Goal: Task Accomplishment & Management: Use online tool/utility

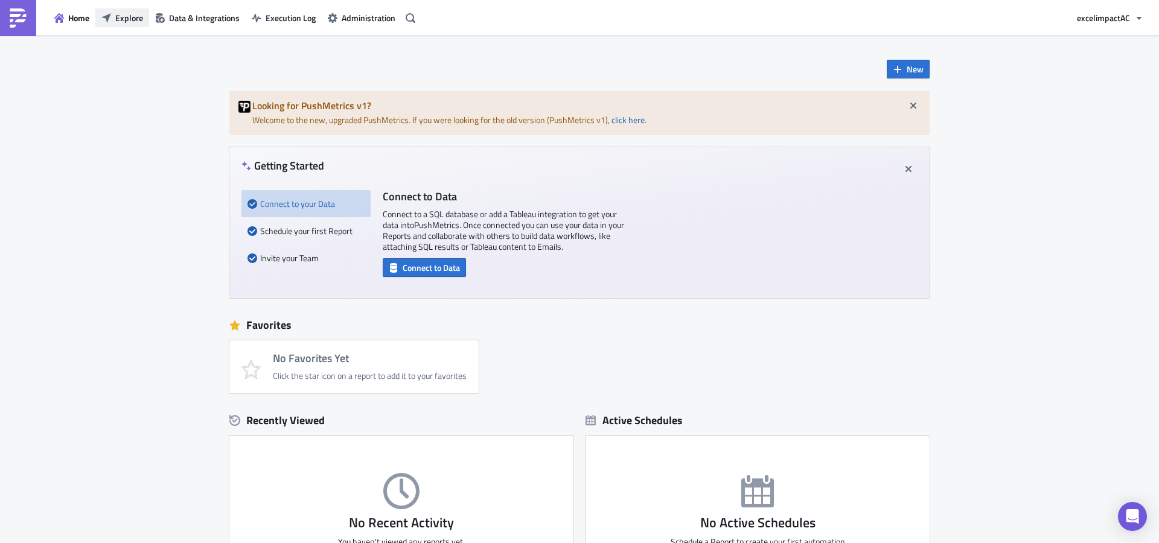
click at [120, 18] on span "Explore" at bounding box center [129, 17] width 28 height 13
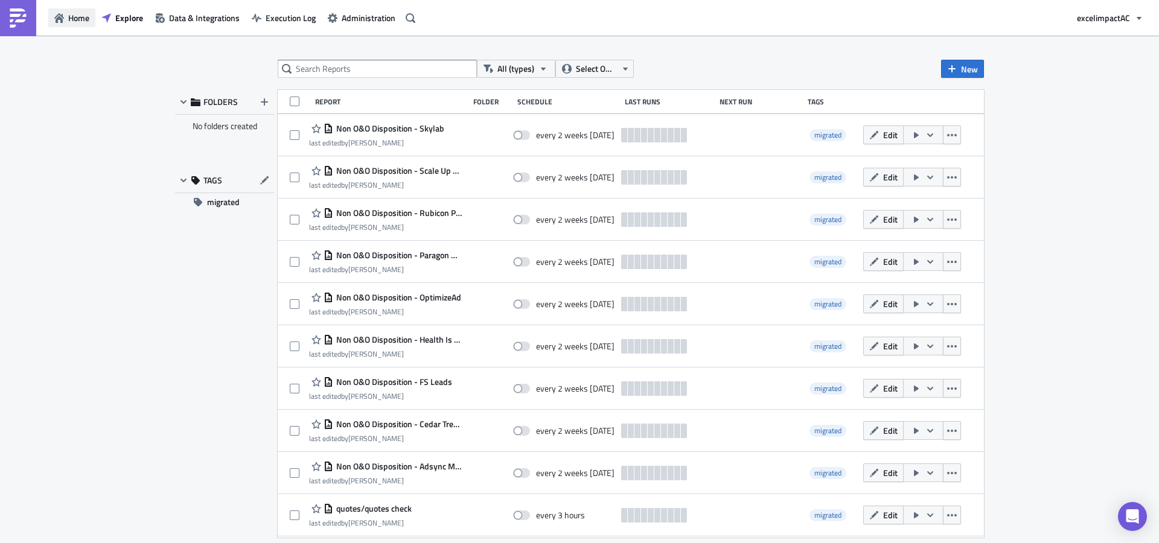
click at [80, 23] on span "Home" at bounding box center [78, 17] width 21 height 13
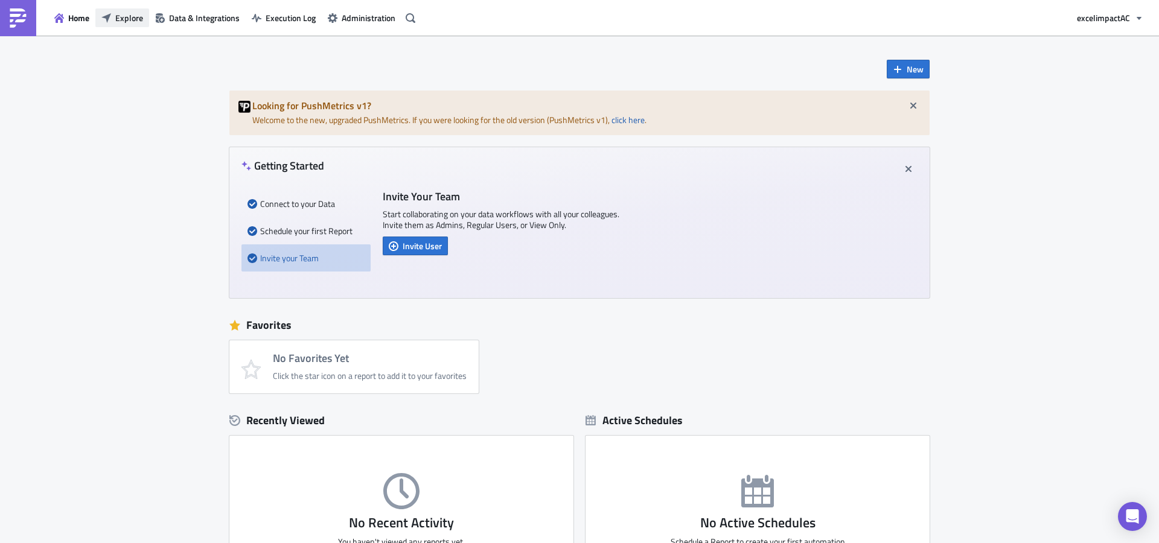
click at [133, 22] on span "Explore" at bounding box center [129, 17] width 28 height 13
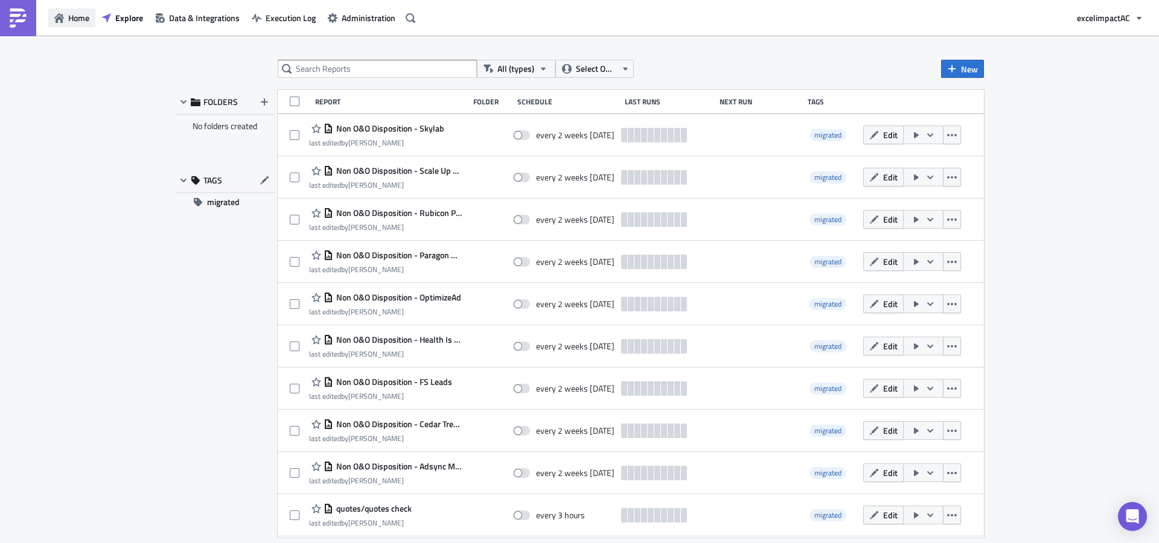
click at [83, 19] on span "Home" at bounding box center [78, 17] width 21 height 13
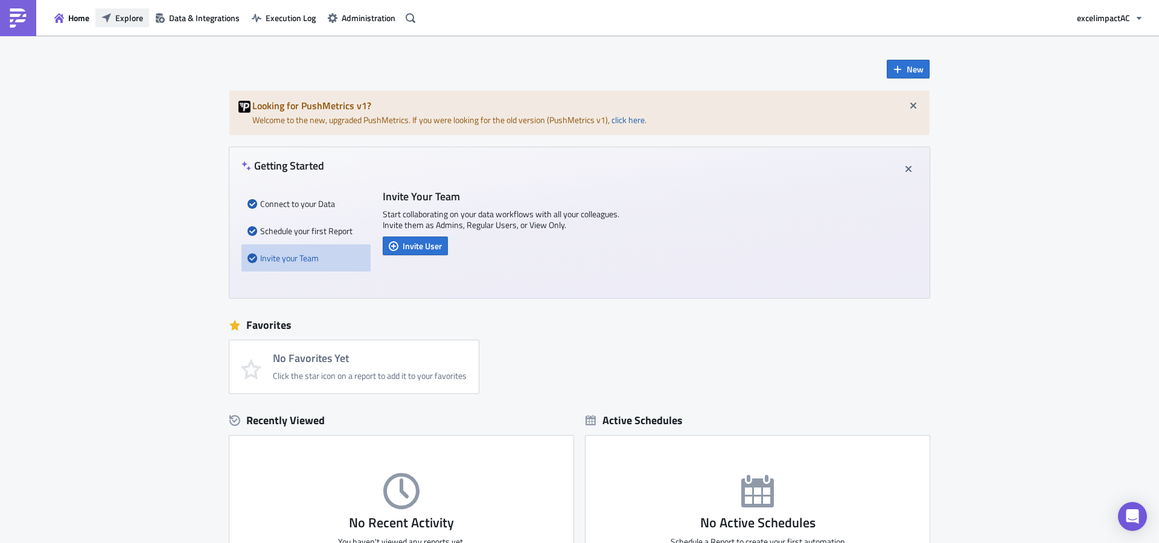
click at [127, 15] on span "Explore" at bounding box center [129, 17] width 28 height 13
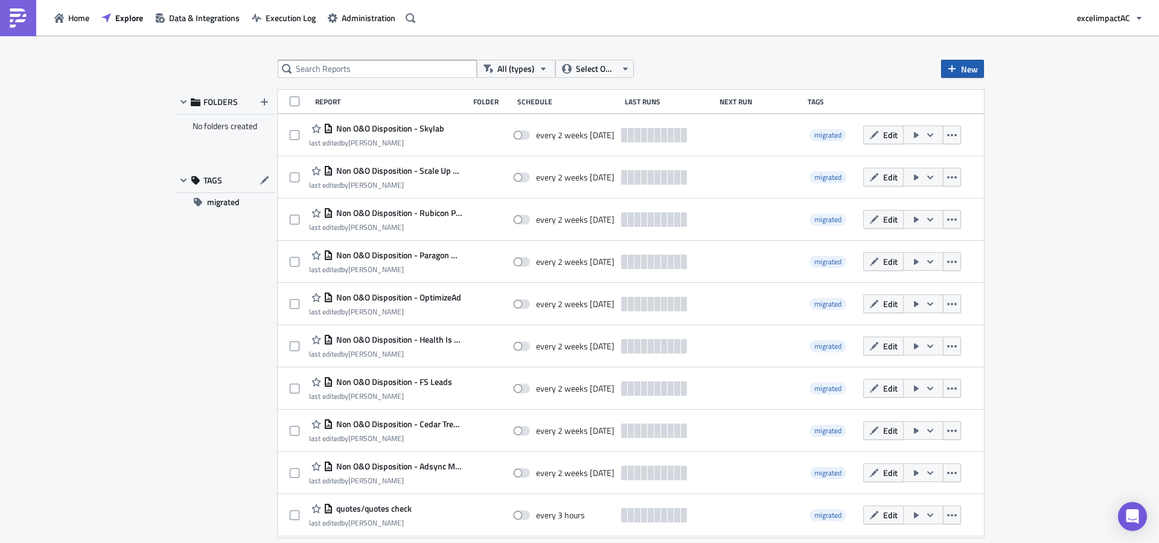
click at [966, 68] on span "New" at bounding box center [969, 69] width 17 height 13
drag, startPoint x: 1001, startPoint y: 117, endPoint x: 971, endPoint y: 113, distance: 30.4
click at [1001, 117] on div "Notebook" at bounding box center [1003, 117] width 80 height 12
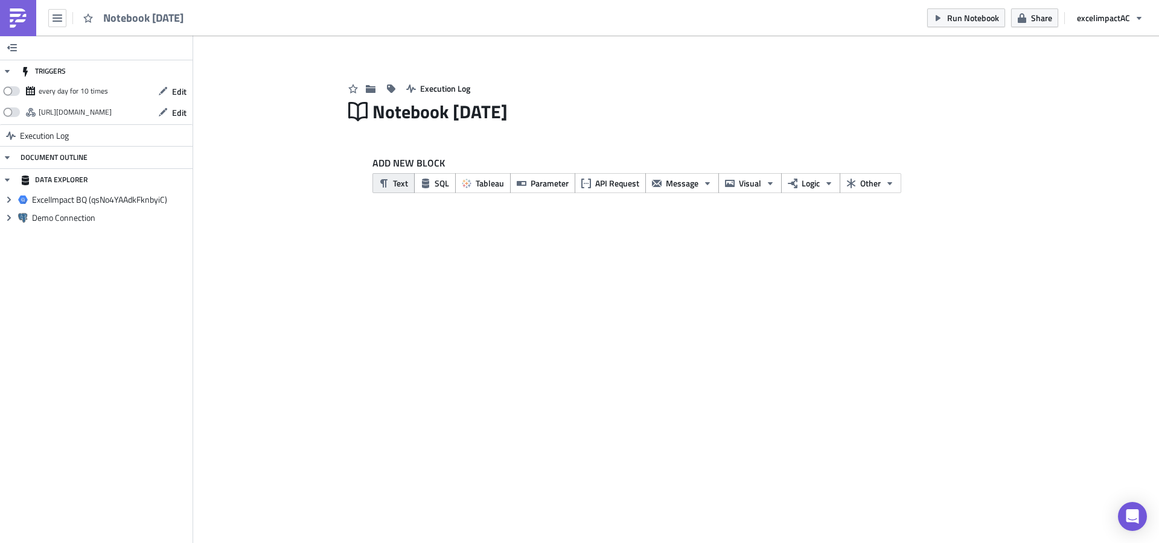
click at [395, 187] on span "Text" at bounding box center [400, 183] width 15 height 13
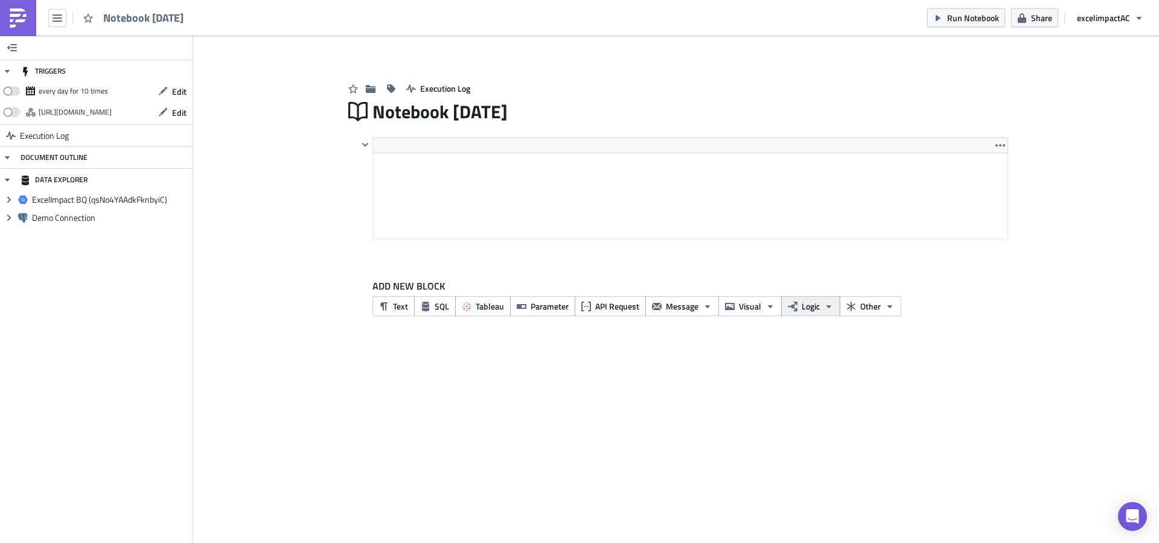
click at [809, 302] on span "Logic" at bounding box center [811, 306] width 18 height 13
click at [813, 375] on div "TRIGGERS every day for 10 times Edit https://pushmetrics.io/api/v1/report/75rg7…" at bounding box center [579, 290] width 1159 height 508
click at [748, 309] on span "Visual" at bounding box center [750, 306] width 22 height 13
click at [779, 366] on div "TRIGGERS every day for 10 times Edit https://pushmetrics.io/api/v1/report/75rg7…" at bounding box center [579, 290] width 1159 height 508
click at [674, 302] on span "Message" at bounding box center [682, 306] width 33 height 13
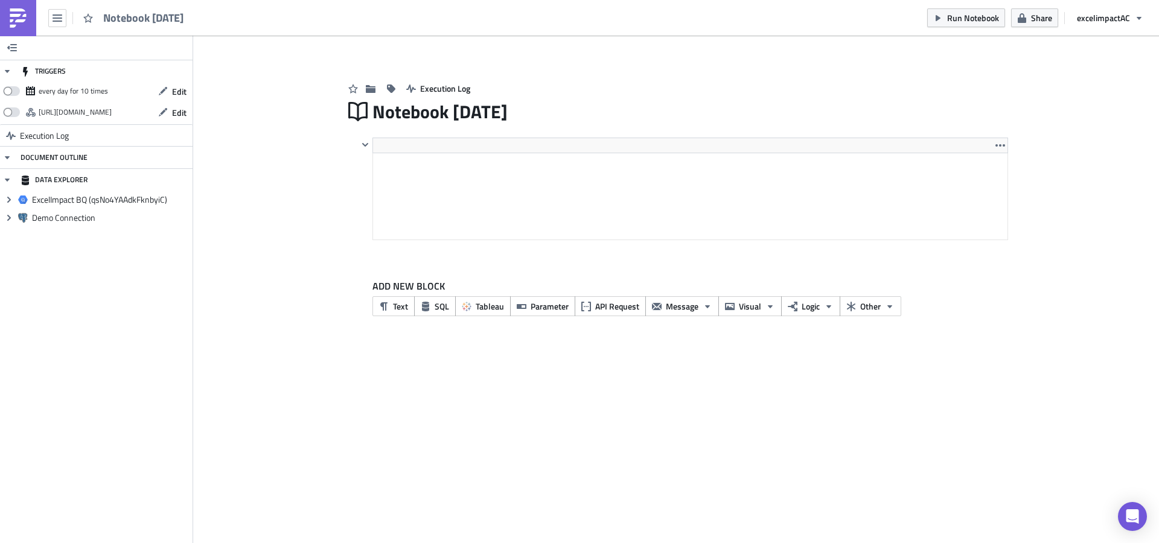
click at [739, 365] on div "TRIGGERS every day for 10 times Edit https://pushmetrics.io/api/v1/report/75rg7…" at bounding box center [579, 290] width 1159 height 508
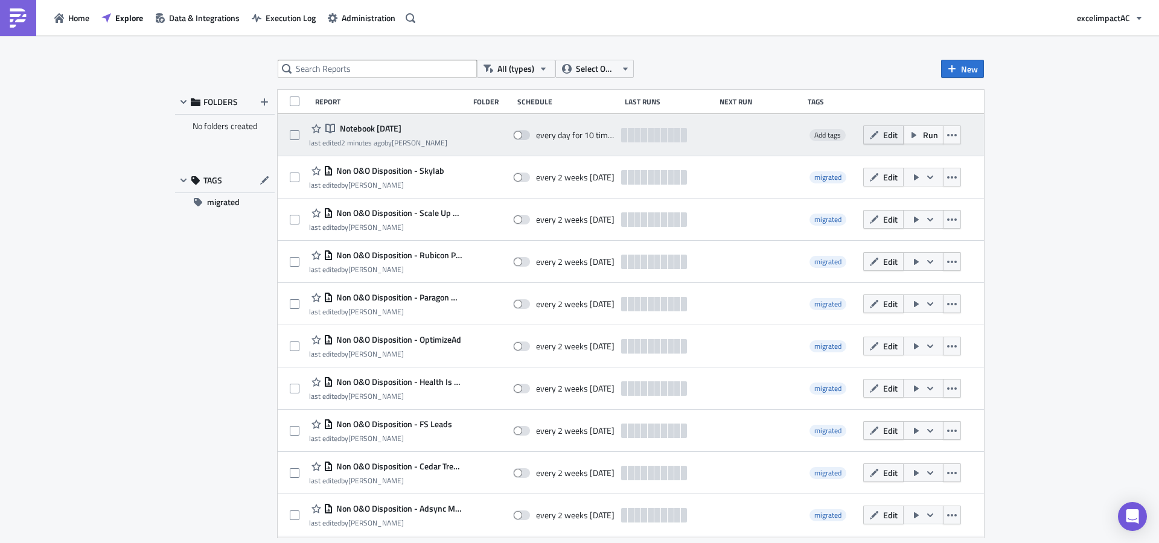
click at [885, 138] on span "Edit" at bounding box center [890, 135] width 14 height 13
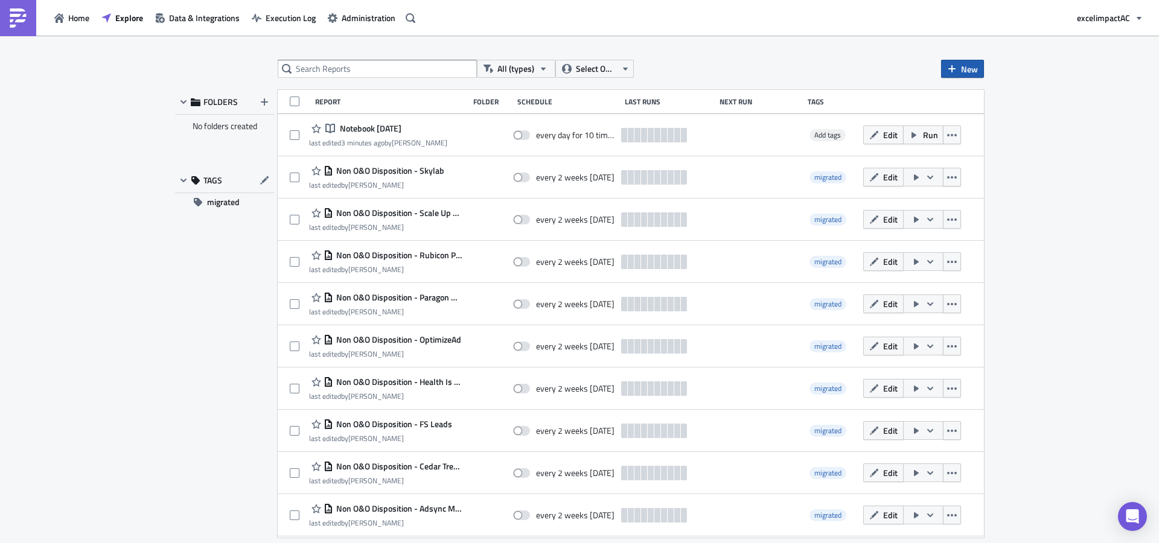
click at [963, 72] on span "New" at bounding box center [969, 69] width 17 height 13
click at [968, 101] on div "Report" at bounding box center [1003, 99] width 80 height 12
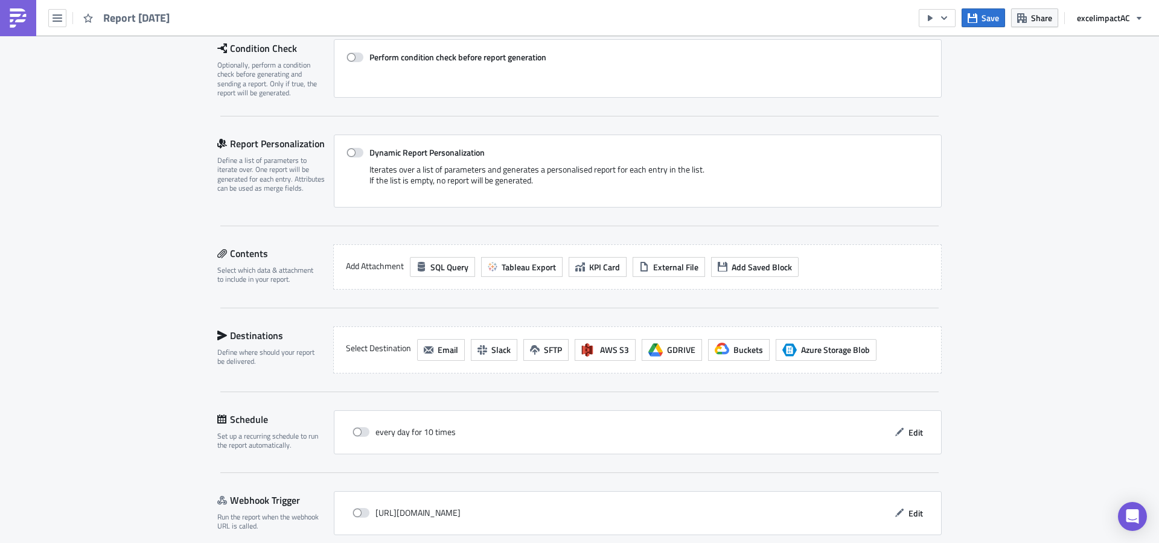
scroll to position [234, 0]
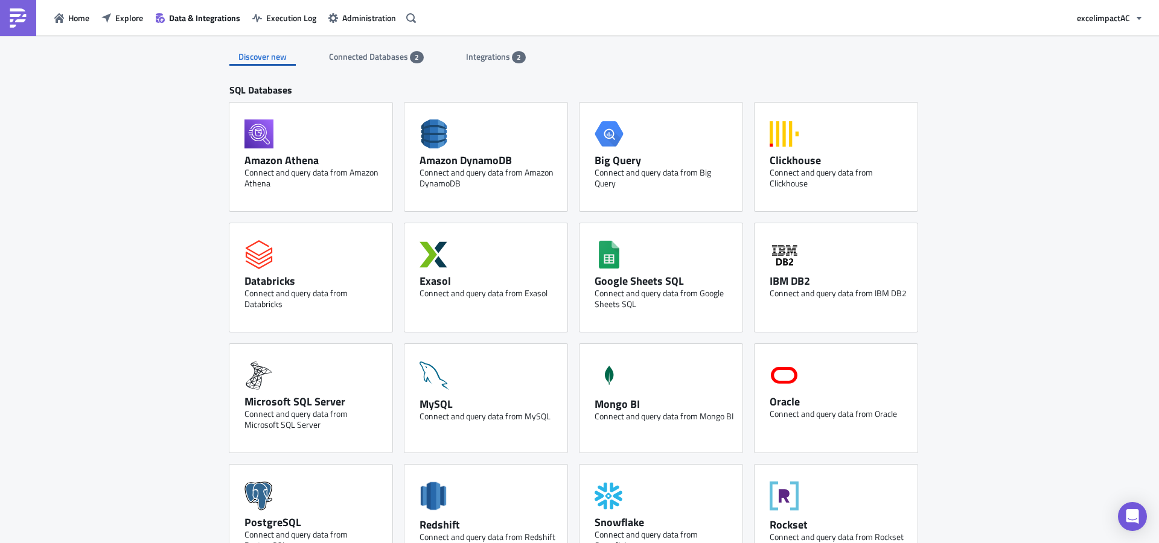
click at [361, 57] on span "Connected Databases" at bounding box center [369, 56] width 81 height 13
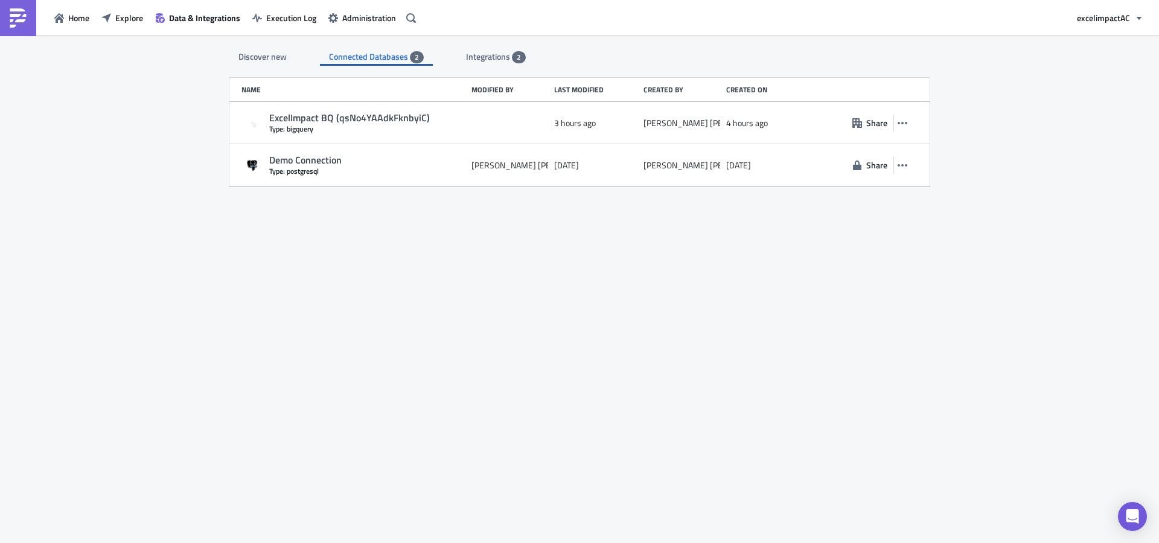
click at [501, 57] on span "Integrations" at bounding box center [489, 56] width 46 height 13
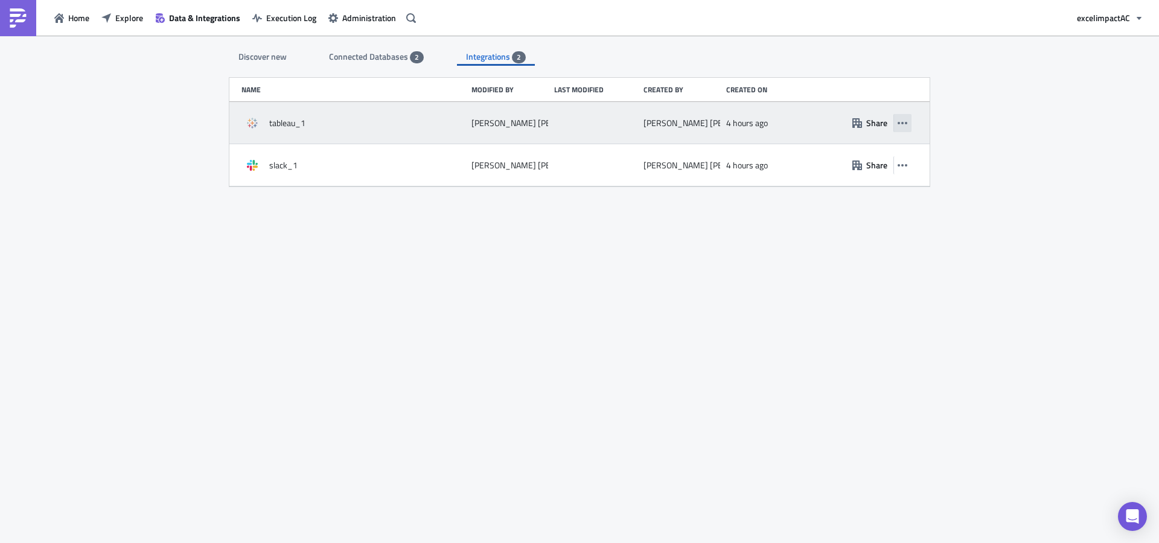
click at [902, 126] on icon "button" at bounding box center [903, 123] width 10 height 10
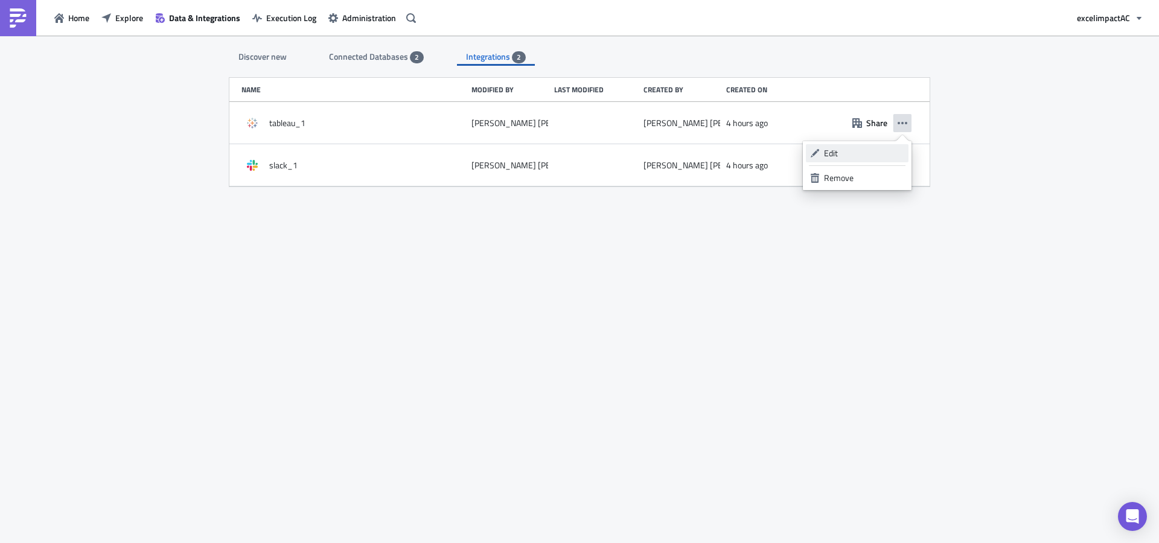
click at [870, 147] on div "Edit" at bounding box center [864, 153] width 80 height 12
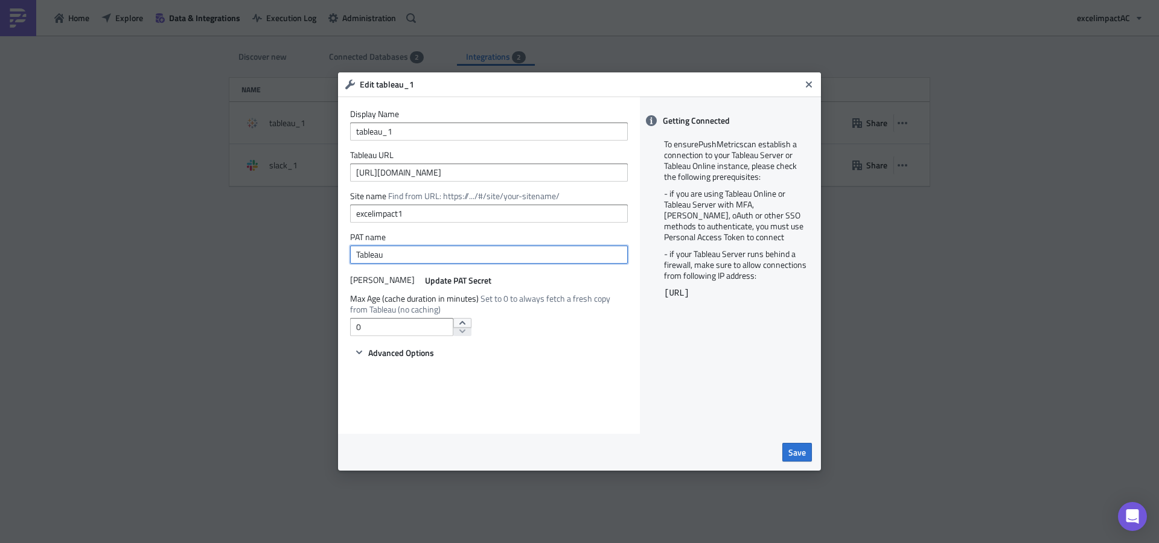
drag, startPoint x: 443, startPoint y: 260, endPoint x: 285, endPoint y: 255, distance: 158.2
click at [285, 255] on div "Edit tableau_1 Display Name tableau_1 Tableau URL https://prod-useast-a.online.…" at bounding box center [579, 271] width 1159 height 543
type input "Pushmetrics"
click at [425, 280] on span "Update PAT Secret" at bounding box center [458, 280] width 66 height 13
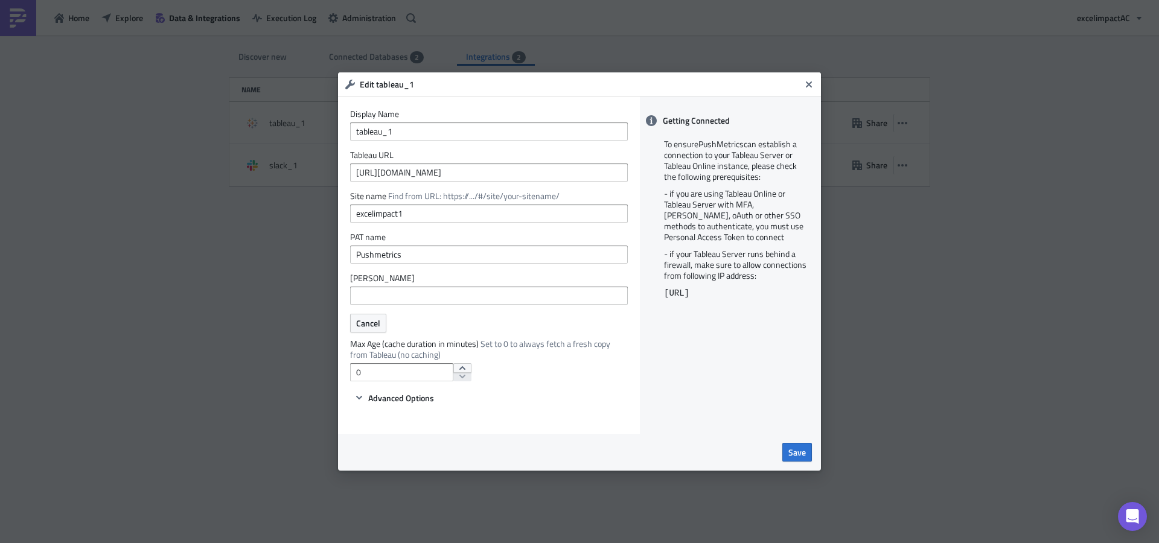
click at [636, 333] on div "Display Name tableau_1 Tableau URL https://prod-useast-a.online.tableau.com Sit…" at bounding box center [489, 265] width 302 height 337
click at [362, 403] on button "Advanced Options" at bounding box center [394, 398] width 88 height 14
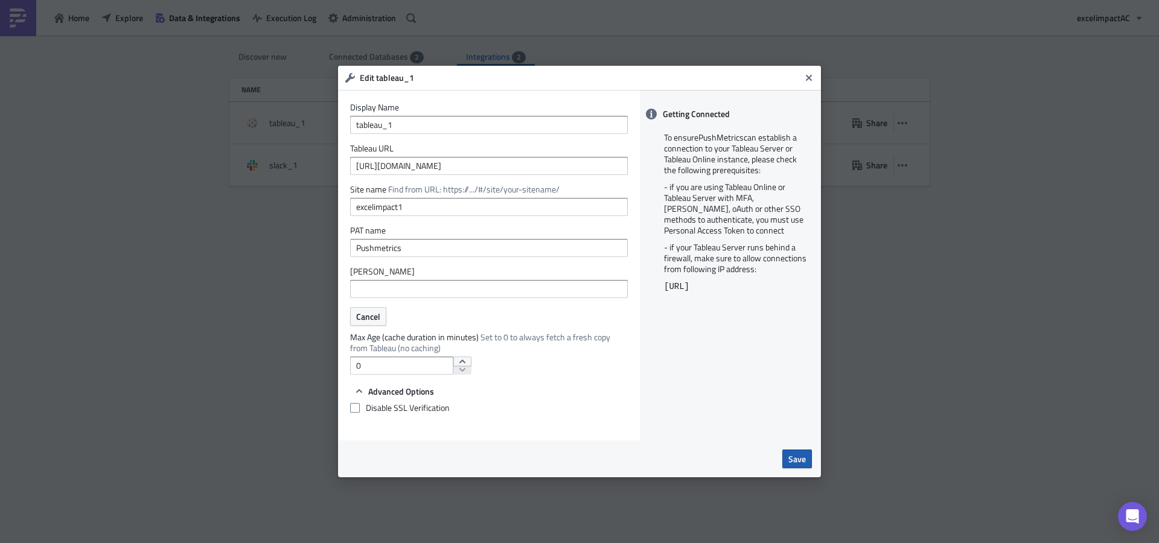
click at [804, 461] on span "Save" at bounding box center [797, 459] width 18 height 13
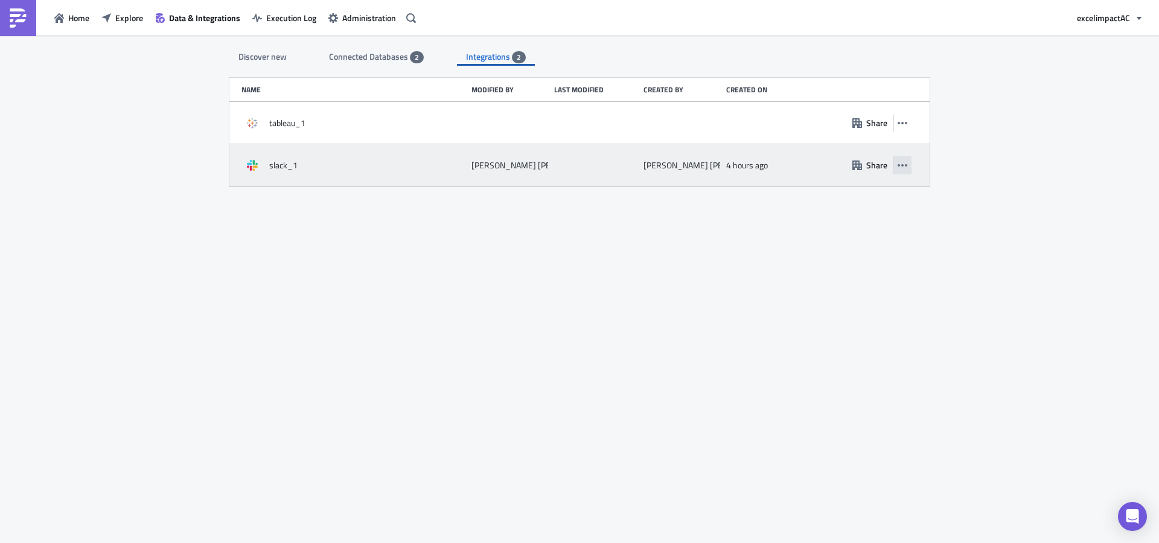
click at [908, 166] on button "button" at bounding box center [902, 165] width 18 height 18
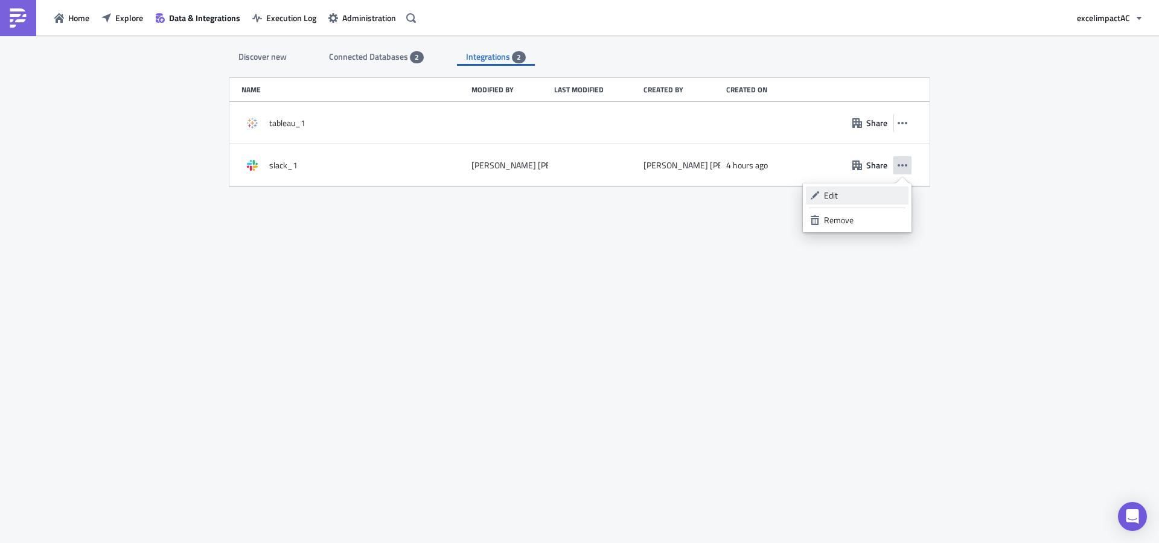
click at [880, 196] on div "Edit" at bounding box center [864, 196] width 80 height 12
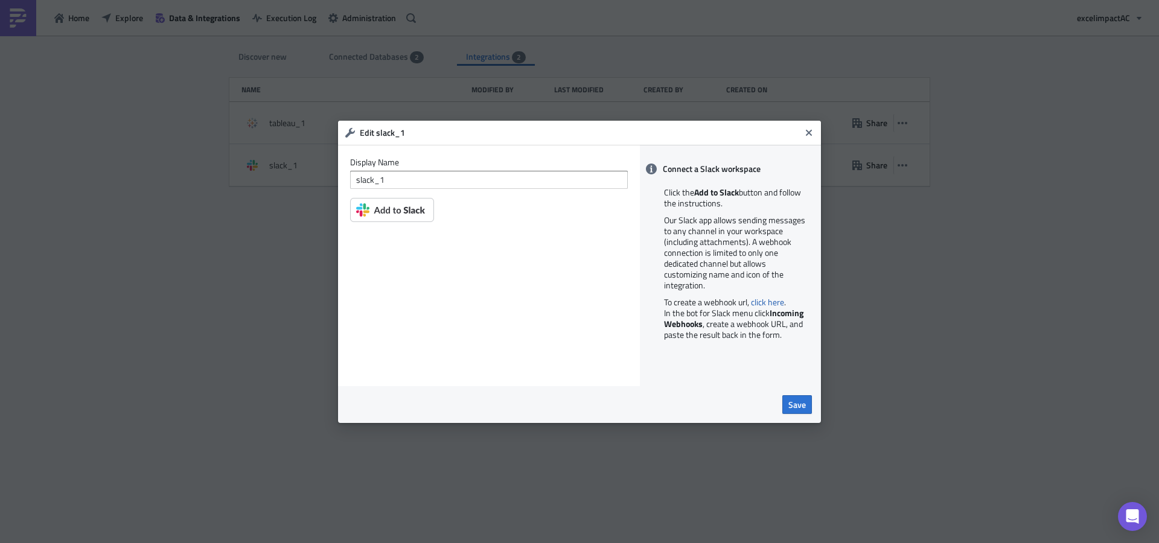
click at [409, 212] on img at bounding box center [392, 210] width 84 height 24
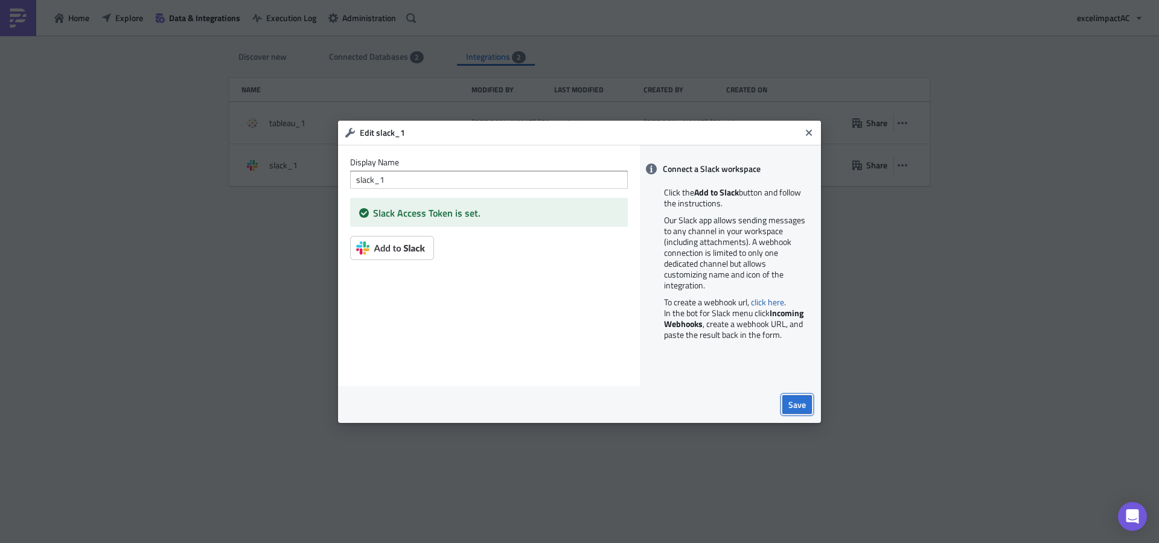
drag, startPoint x: 802, startPoint y: 406, endPoint x: 748, endPoint y: 405, distance: 54.3
click at [802, 406] on span "Save" at bounding box center [797, 404] width 18 height 13
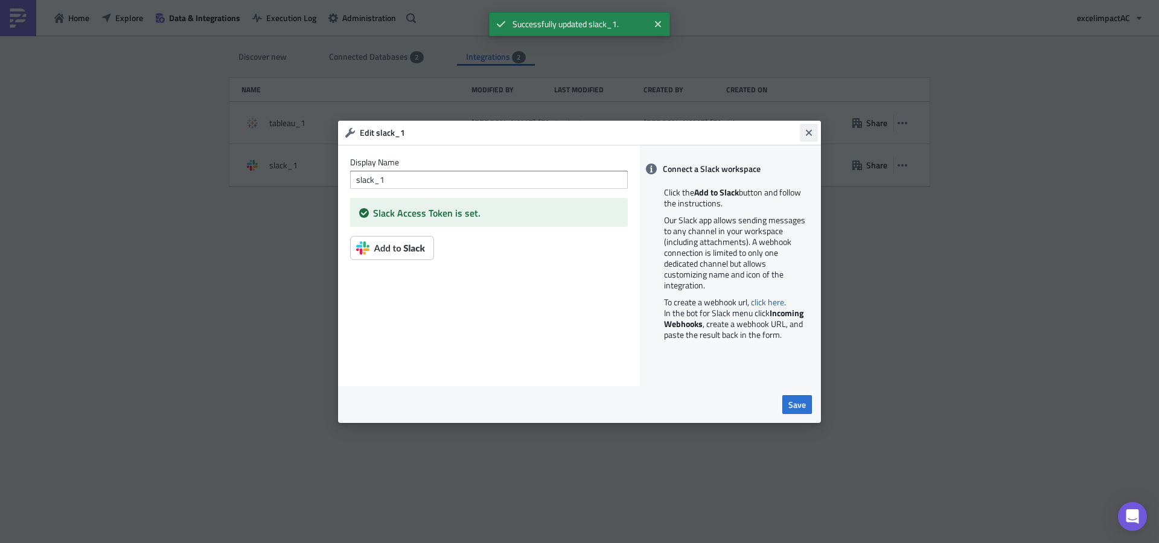
click at [811, 132] on icon "Close" at bounding box center [809, 133] width 10 height 10
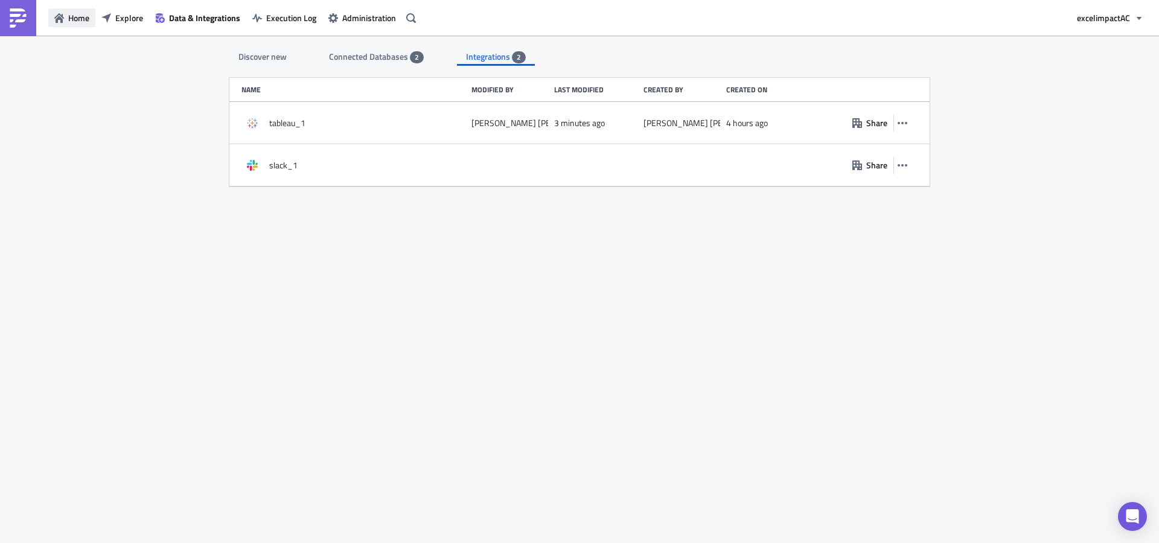
click at [81, 15] on span "Home" at bounding box center [78, 17] width 21 height 13
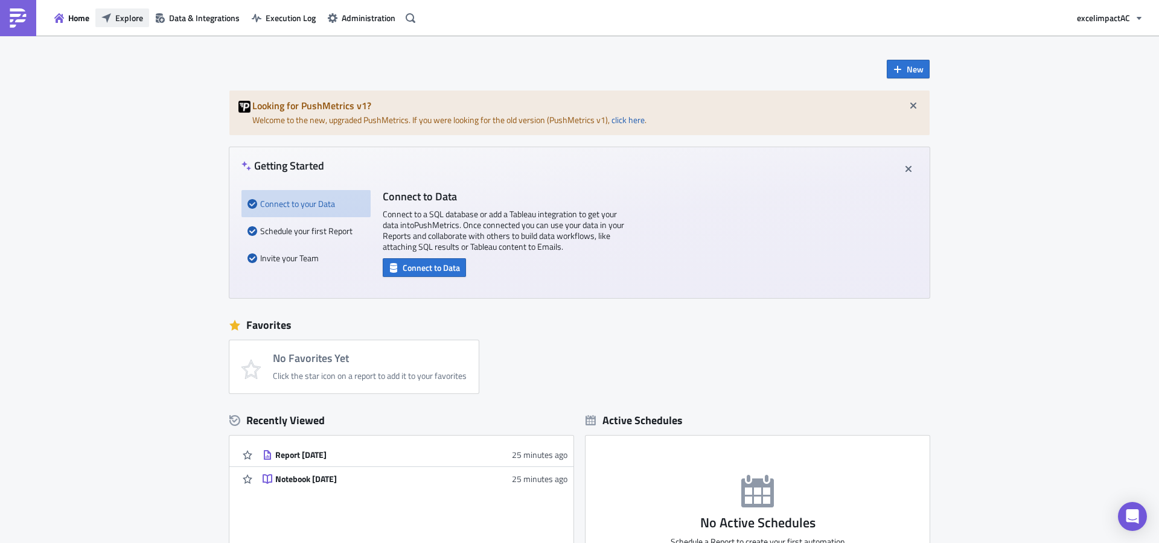
click at [115, 22] on button "Explore" at bounding box center [122, 17] width 54 height 19
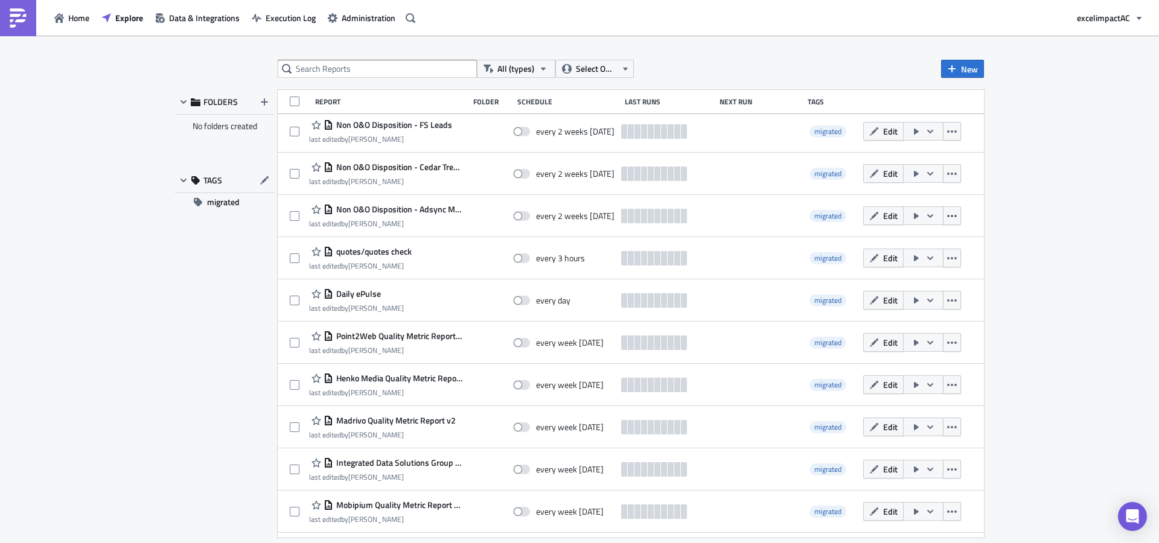
scroll to position [349, 0]
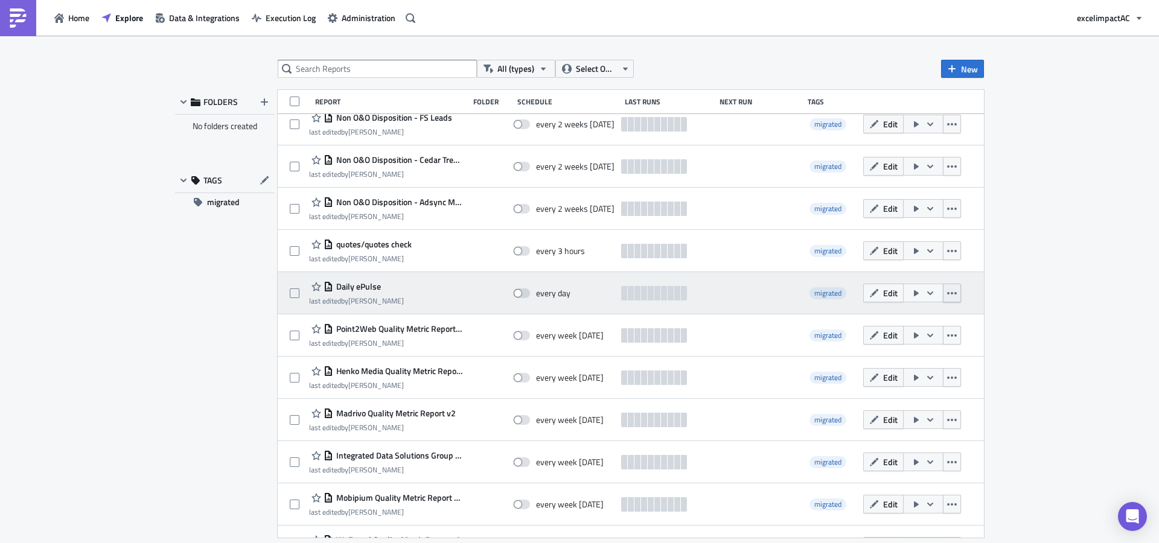
click at [947, 295] on icon "button" at bounding box center [952, 294] width 10 height 10
click at [927, 293] on icon "button" at bounding box center [930, 293] width 6 height 4
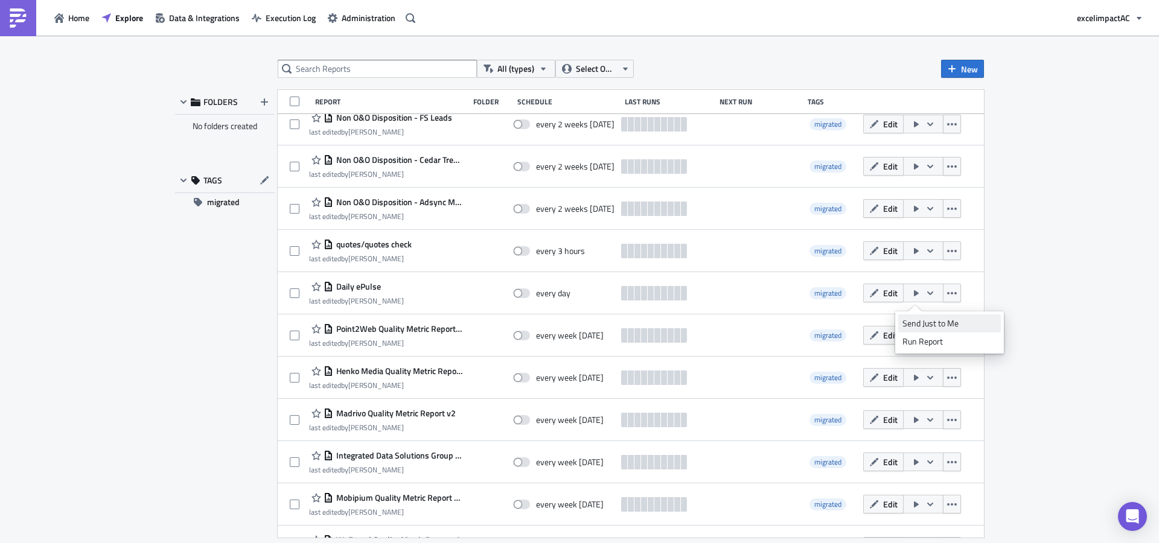
click at [978, 320] on div "Send Just to Me" at bounding box center [949, 324] width 94 height 12
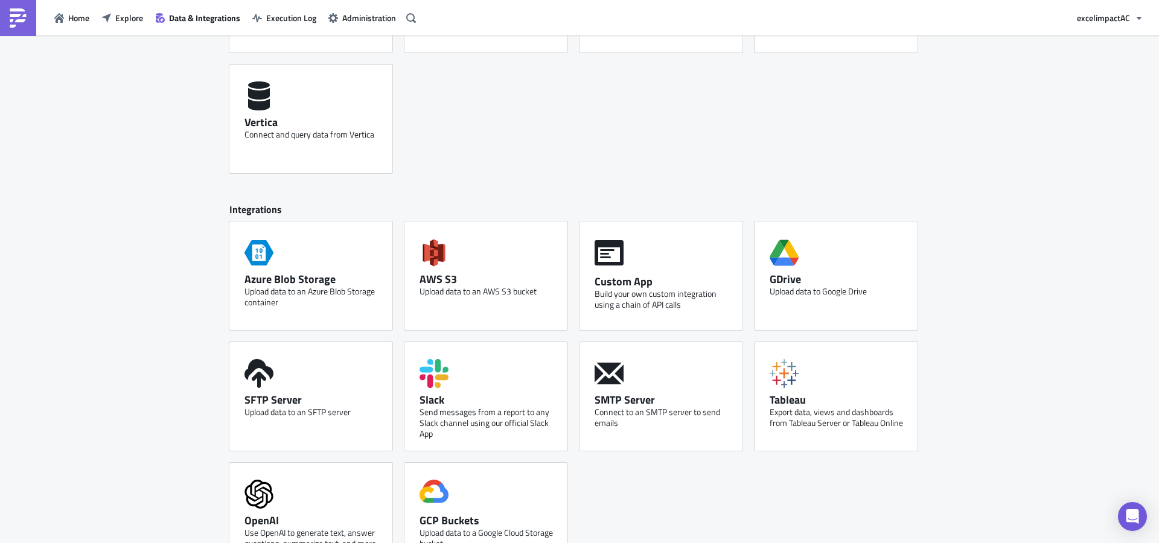
scroll to position [560, 0]
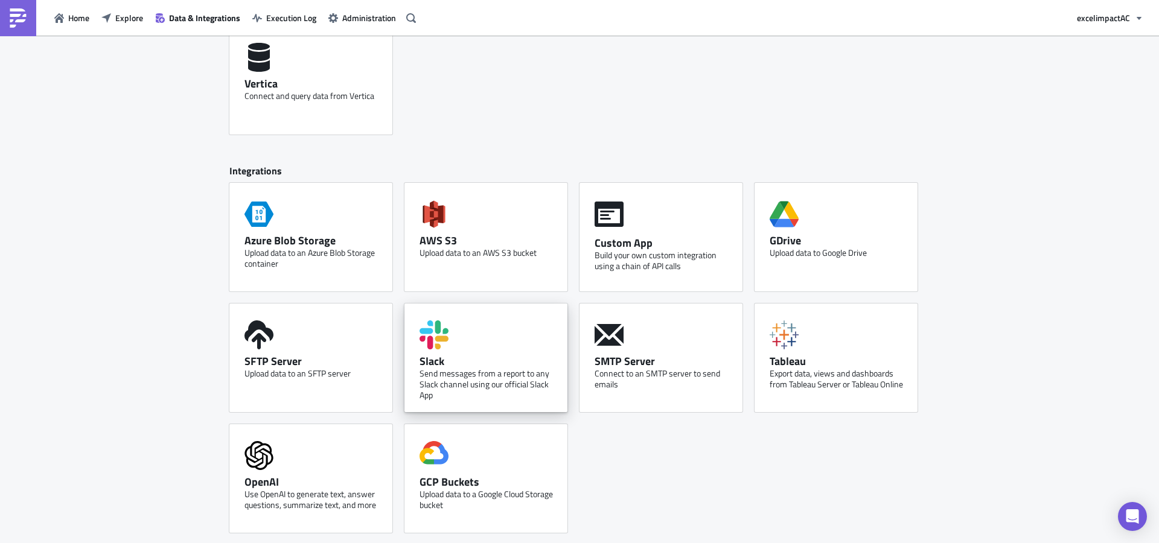
click at [450, 319] on div "Slack Send messages from a report to any Slack channel using our official Slack…" at bounding box center [485, 358] width 163 height 109
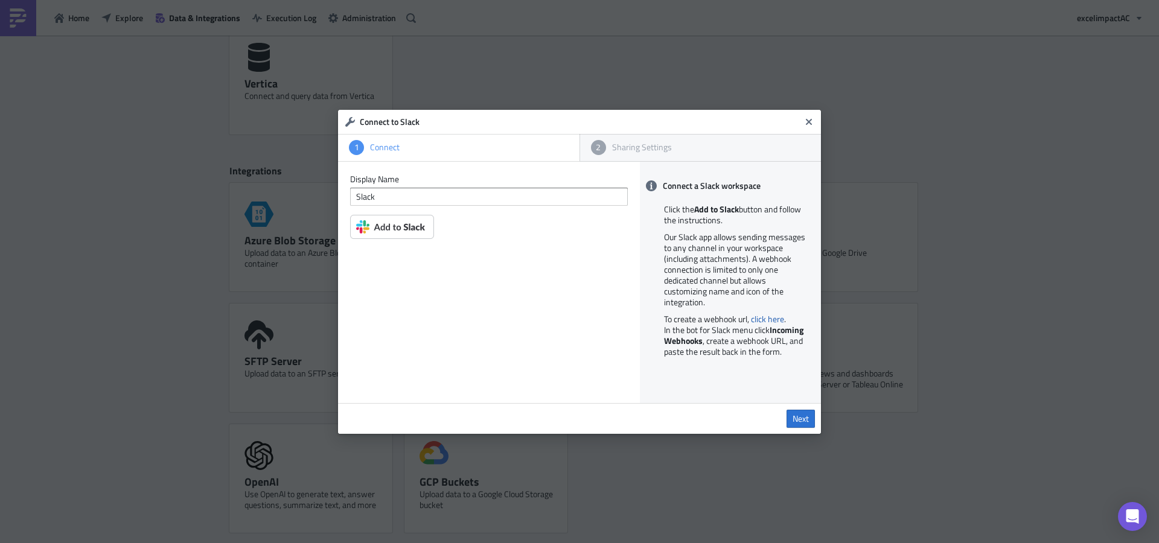
click at [411, 231] on img at bounding box center [392, 227] width 84 height 24
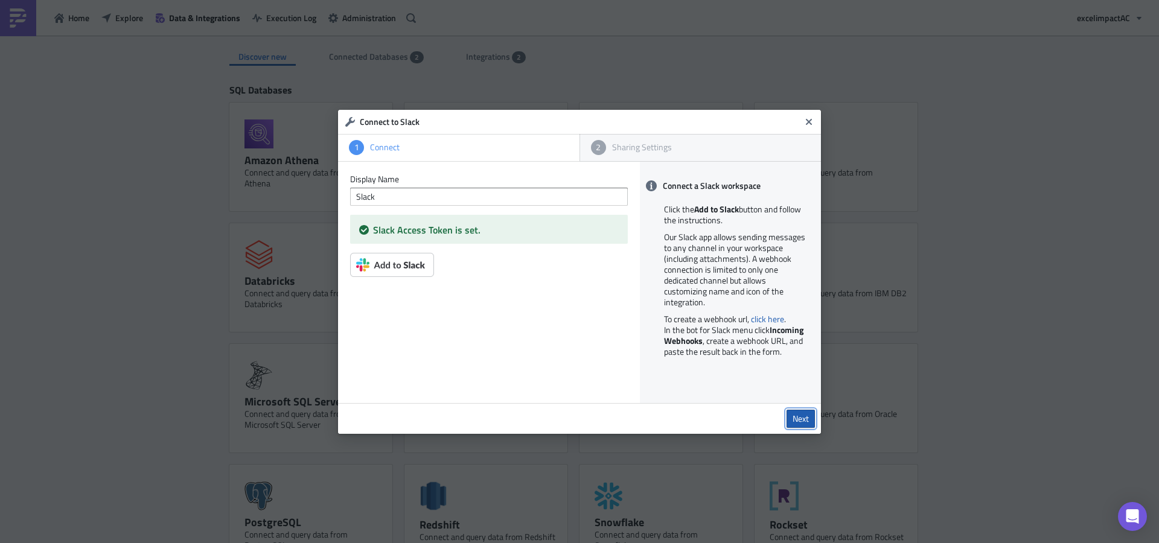
click at [806, 421] on span "Next" at bounding box center [801, 418] width 16 height 11
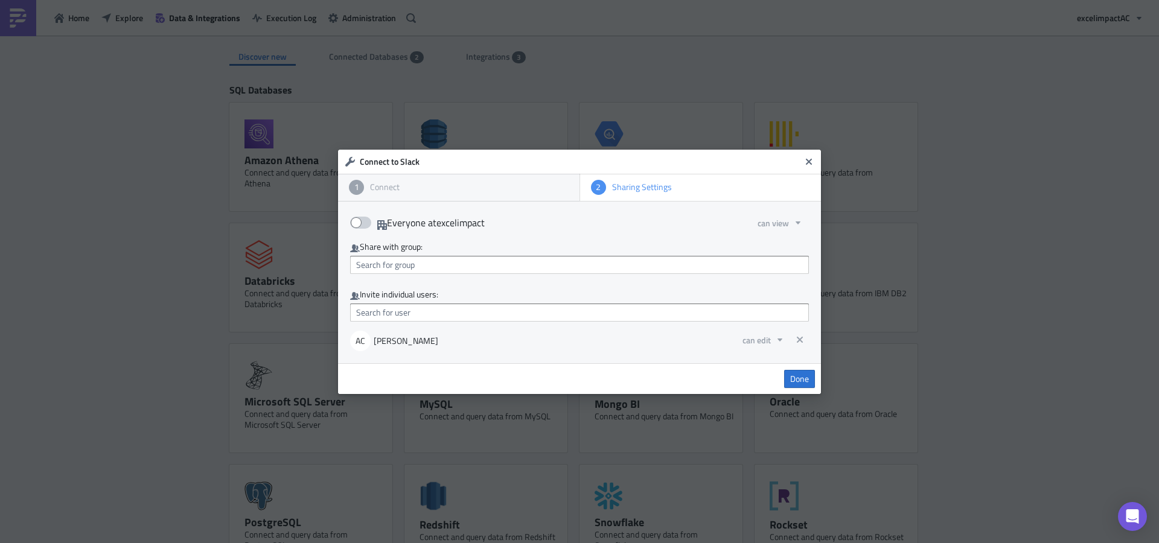
click at [359, 225] on span at bounding box center [360, 223] width 21 height 12
click at [359, 223] on input "Everyone at excelimpact" at bounding box center [357, 219] width 8 height 8
checkbox input "true"
click at [804, 380] on span "Done" at bounding box center [799, 379] width 19 height 11
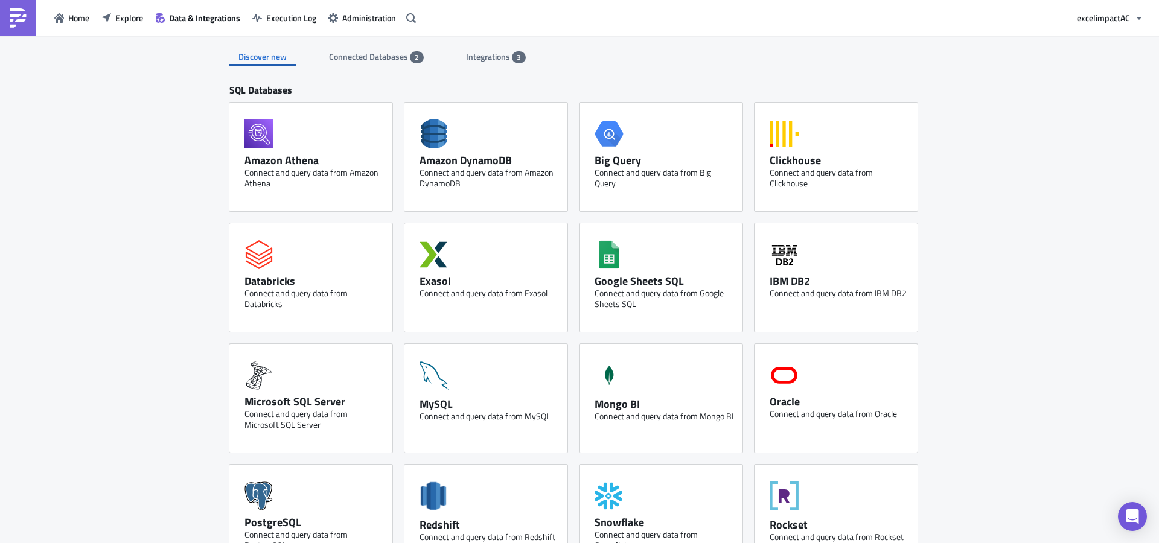
click at [386, 62] on span "Connected Databases" at bounding box center [369, 56] width 81 height 13
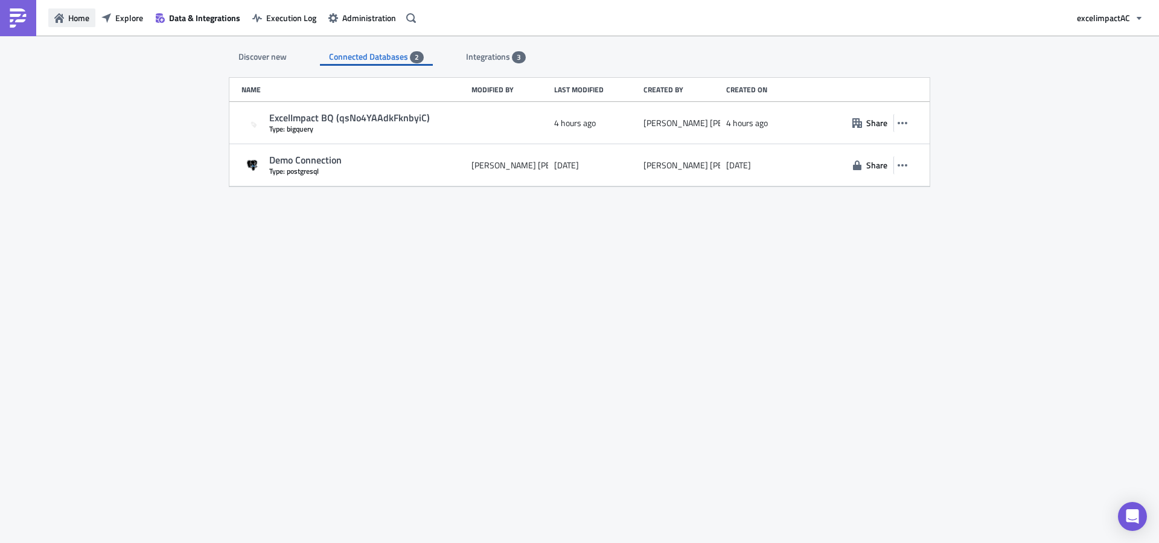
click at [69, 16] on span "Home" at bounding box center [78, 17] width 21 height 13
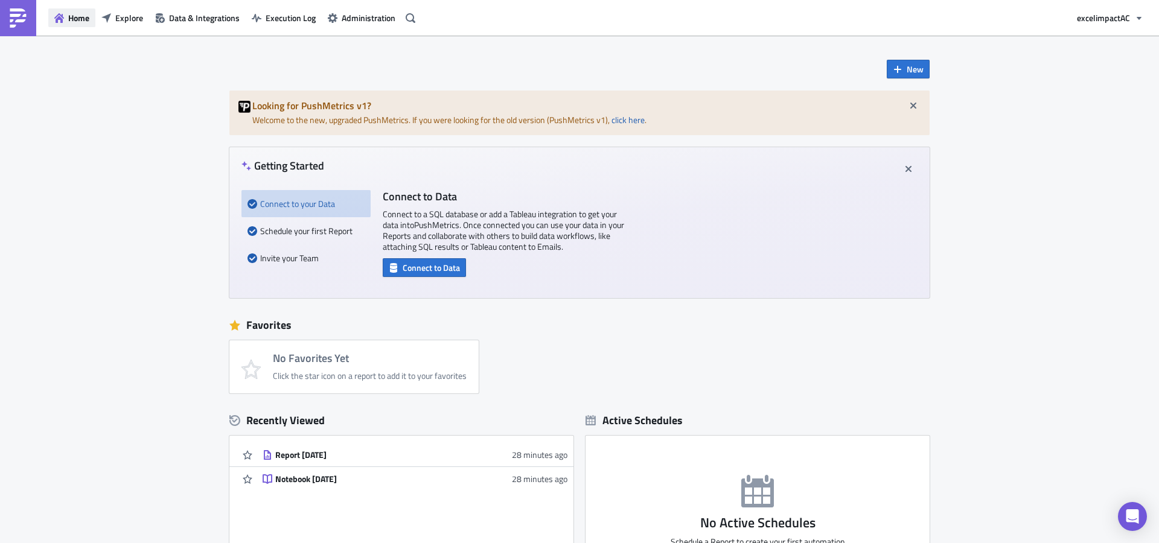
click at [79, 21] on span "Home" at bounding box center [78, 17] width 21 height 13
click at [129, 19] on span "Explore" at bounding box center [129, 17] width 28 height 13
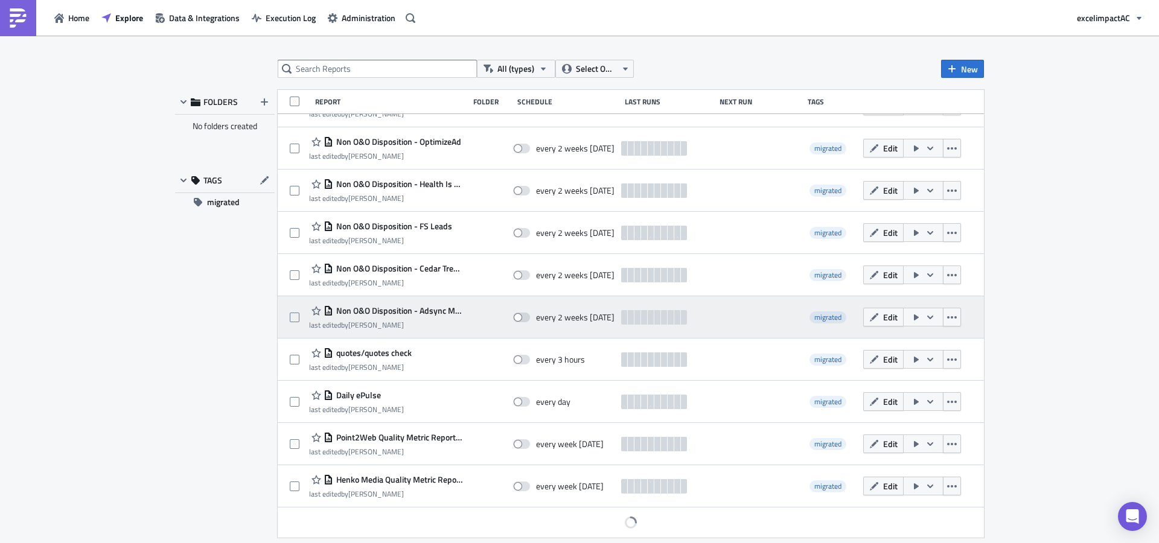
scroll to position [242, 0]
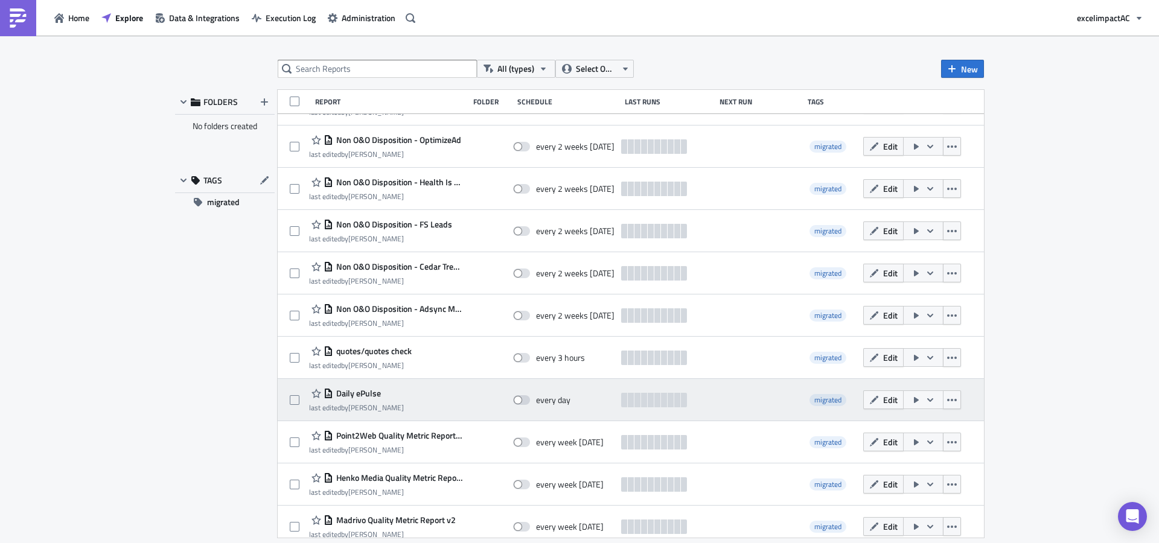
click at [925, 402] on icon "button" at bounding box center [930, 400] width 10 height 10
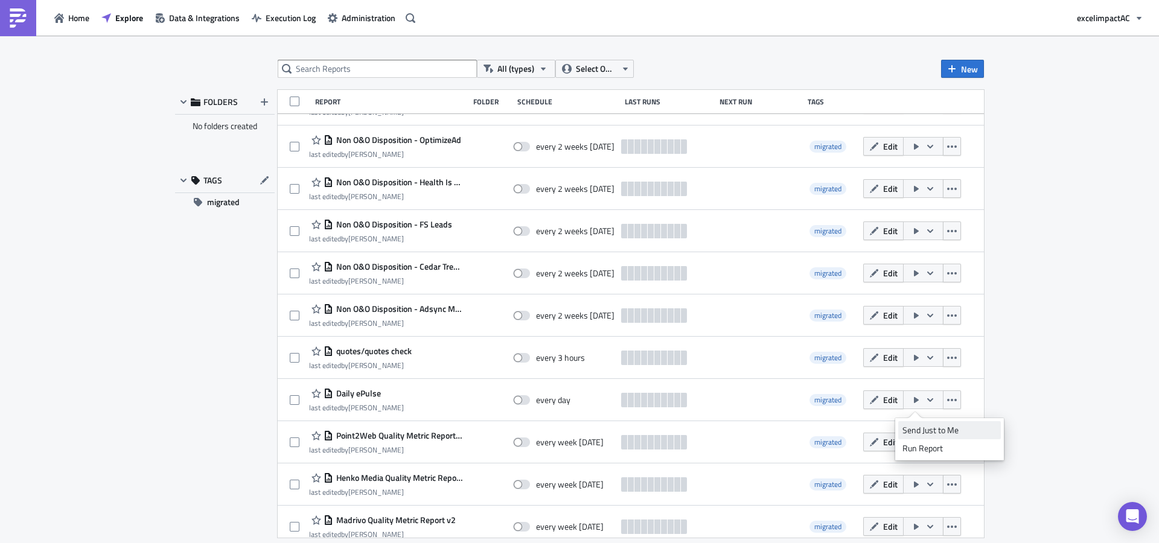
click at [930, 429] on div "Send Just to Me" at bounding box center [949, 430] width 94 height 12
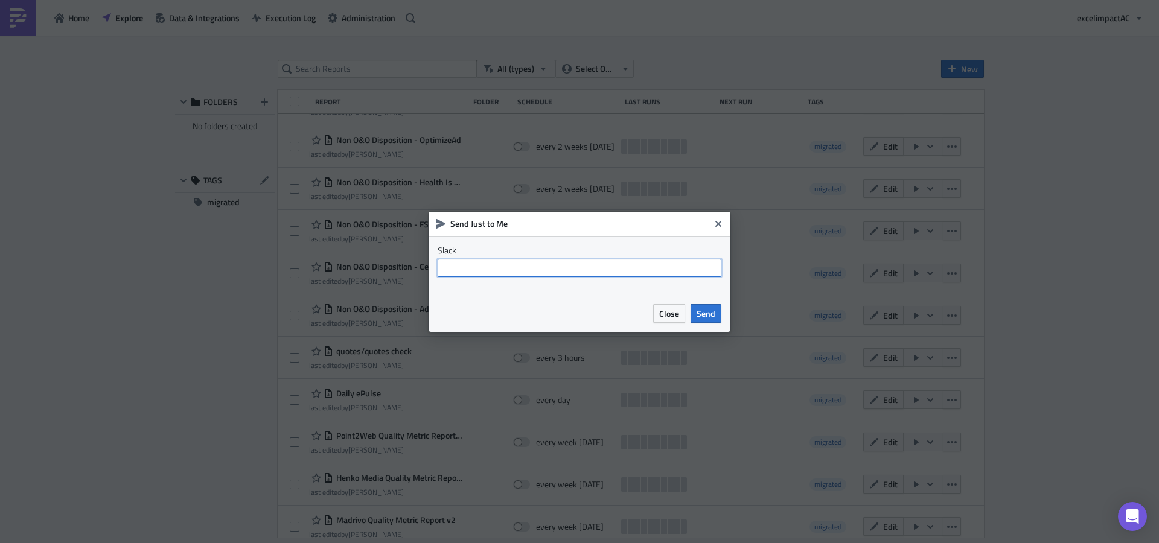
click at [512, 261] on input "text" at bounding box center [580, 268] width 284 height 18
click at [703, 314] on span "Send" at bounding box center [706, 313] width 19 height 13
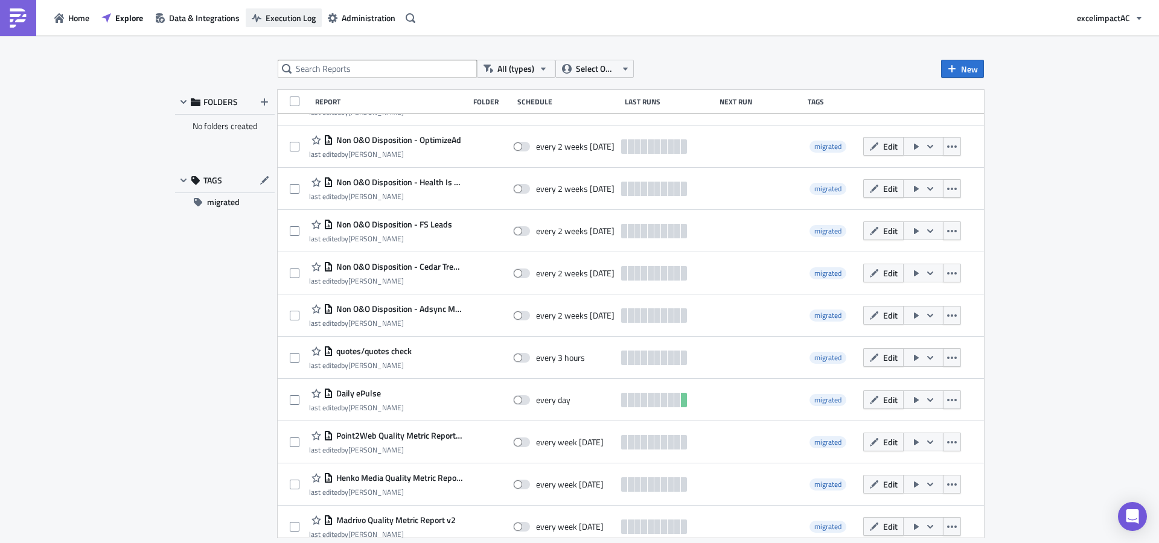
click at [283, 18] on span "Execution Log" at bounding box center [291, 17] width 50 height 13
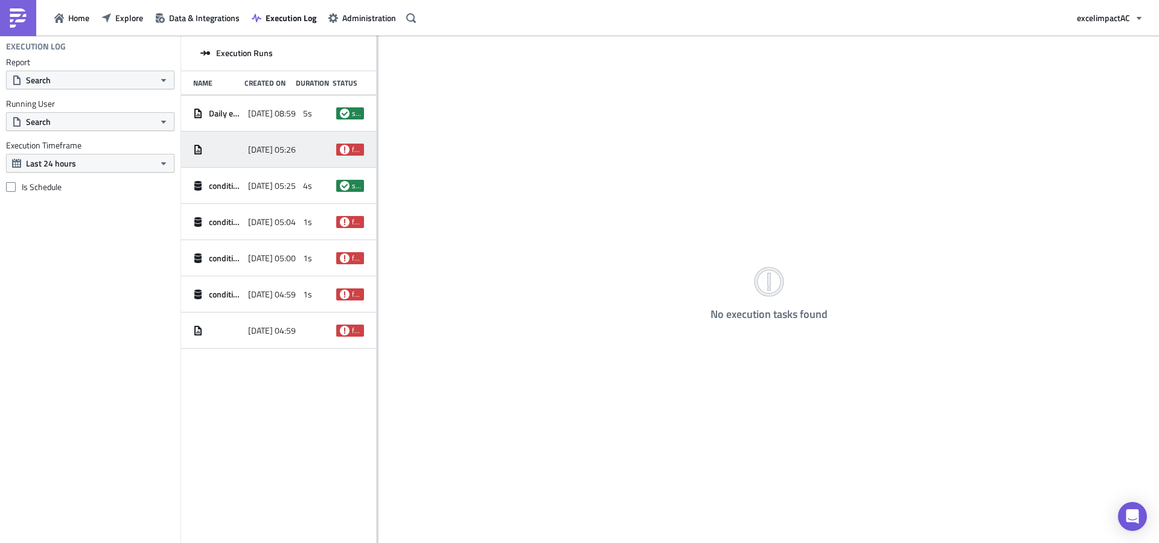
click at [357, 150] on span "failed" at bounding box center [356, 150] width 8 height 10
click at [292, 117] on span "2025-09-22 08:59" at bounding box center [272, 113] width 48 height 11
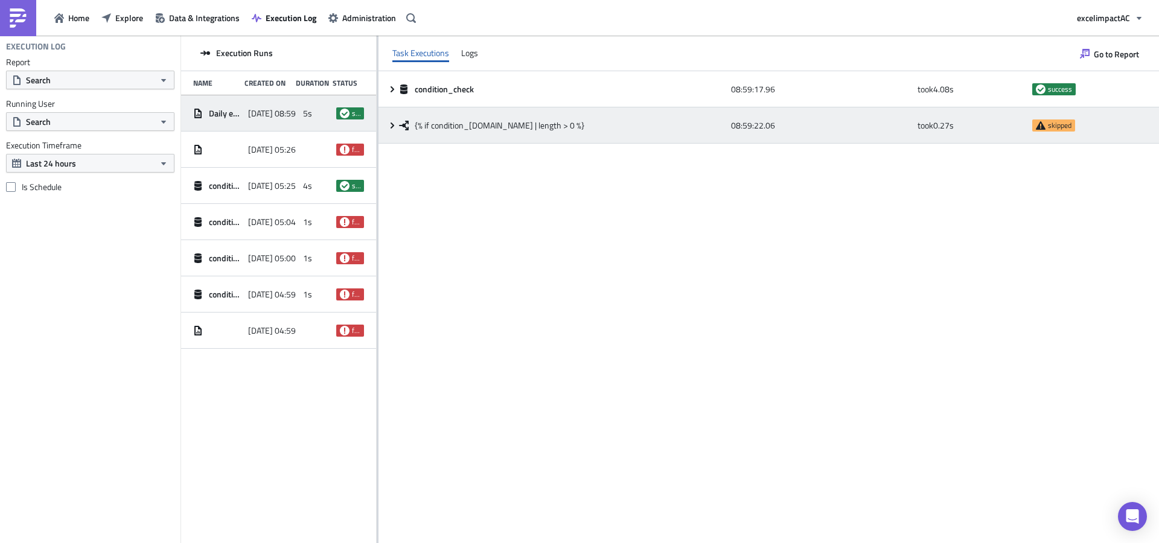
click at [1055, 127] on span "skipped" at bounding box center [1060, 126] width 24 height 10
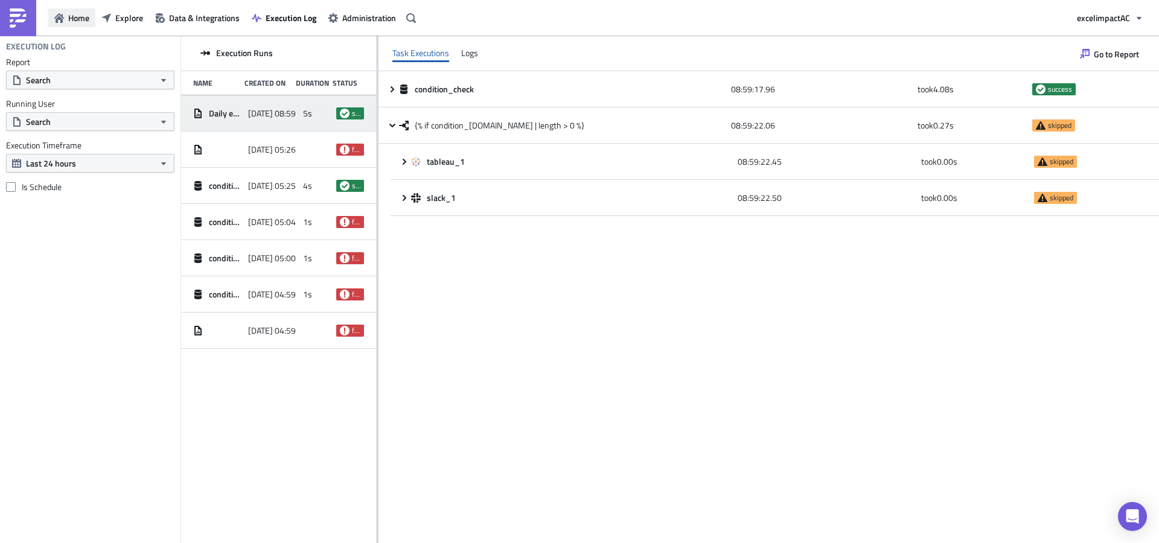
click at [85, 21] on span "Home" at bounding box center [78, 17] width 21 height 13
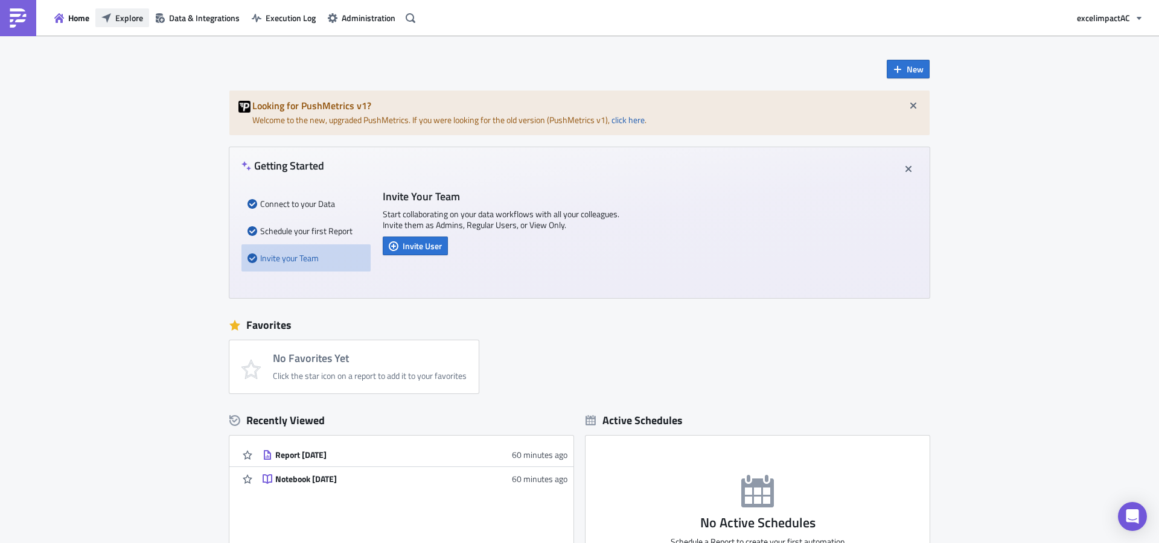
click at [118, 20] on span "Explore" at bounding box center [129, 17] width 28 height 13
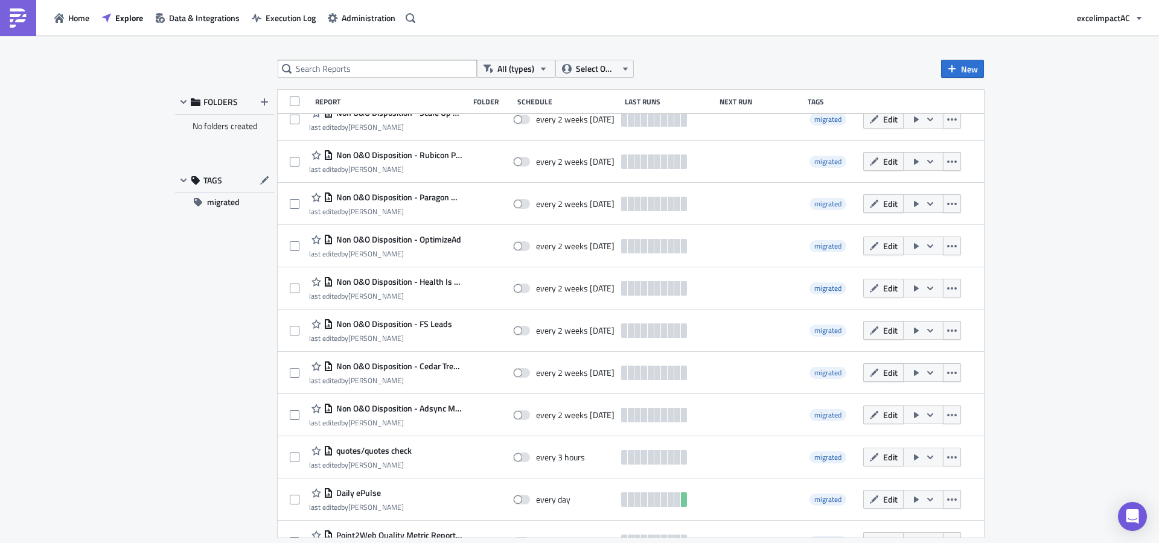
scroll to position [159, 0]
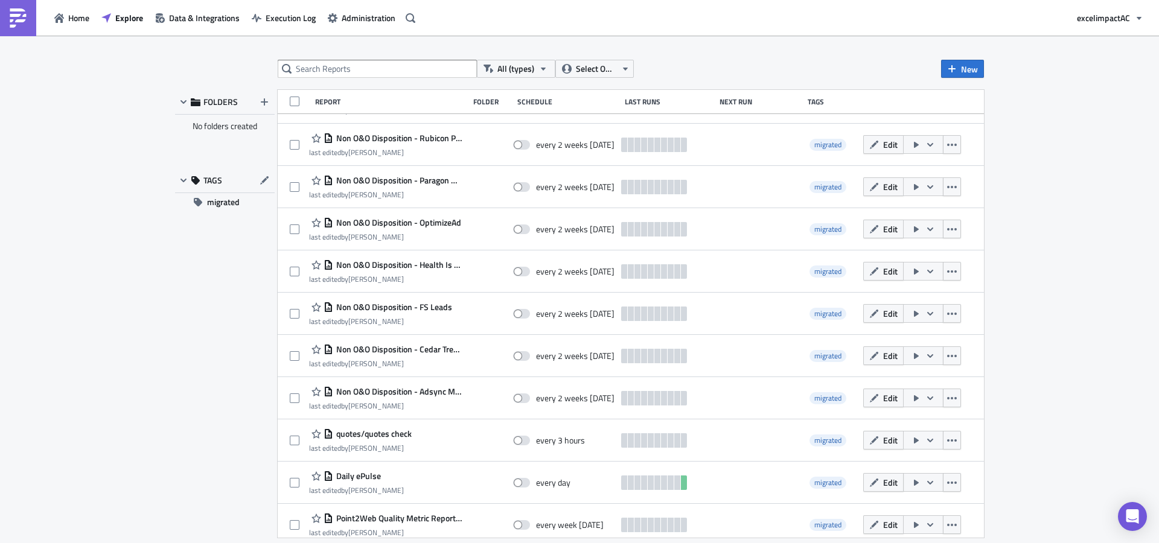
click at [883, 485] on span "Edit" at bounding box center [890, 482] width 14 height 13
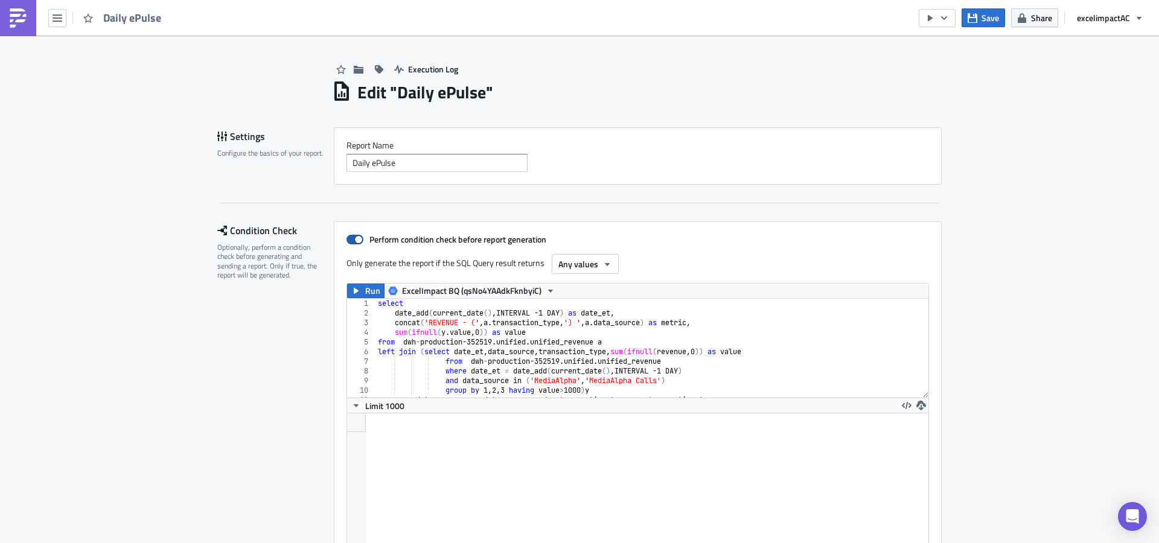
scroll to position [1, 0]
drag, startPoint x: 351, startPoint y: 239, endPoint x: 378, endPoint y: 238, distance: 26.6
click at [351, 239] on span at bounding box center [354, 239] width 17 height 10
click at [351, 239] on input "Perform condition check before report generation" at bounding box center [353, 239] width 8 height 8
checkbox input "false"
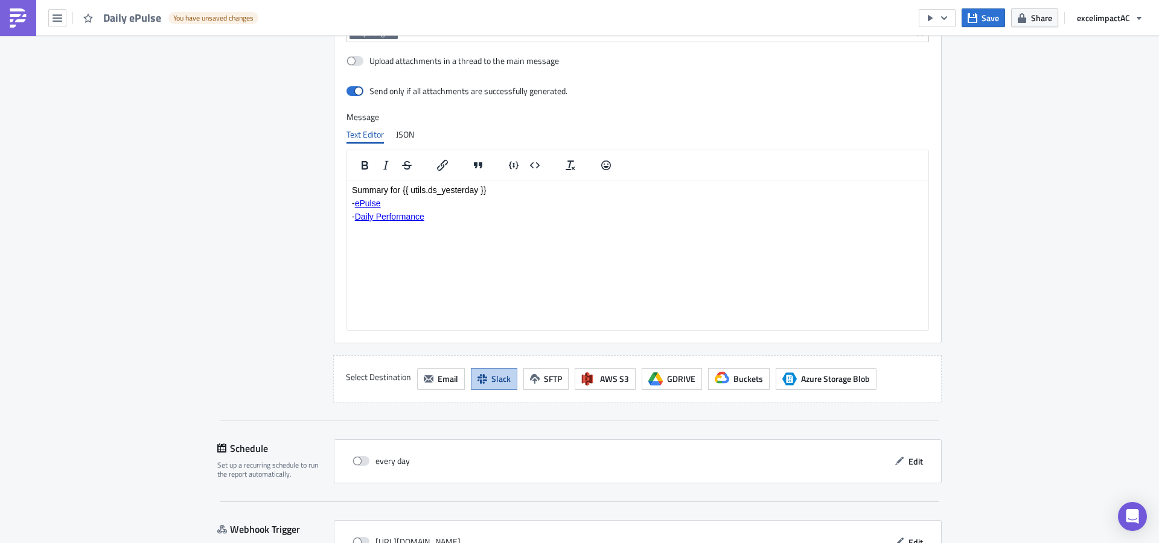
scroll to position [876, 0]
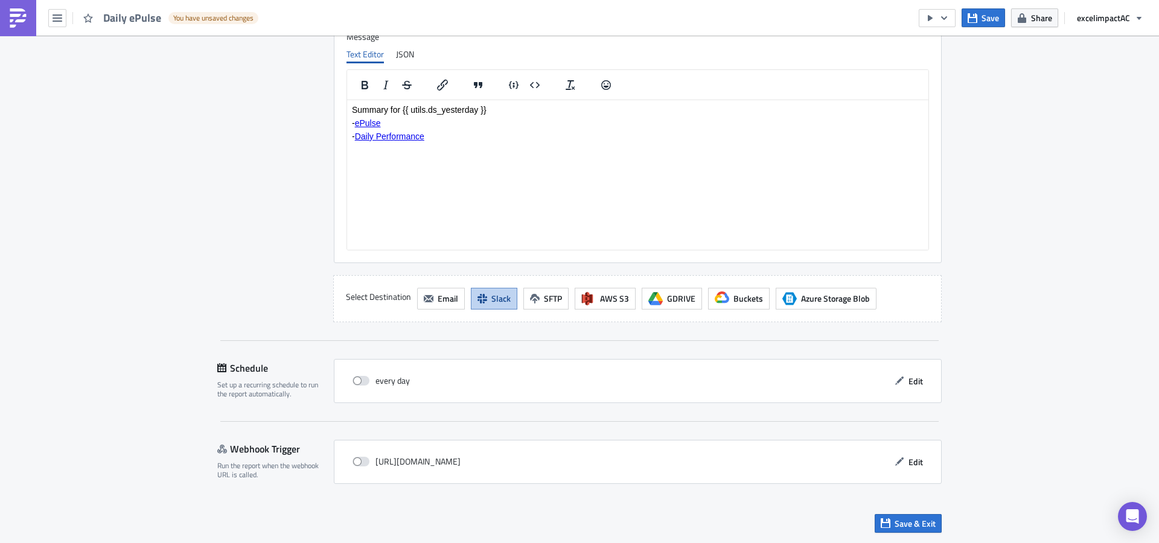
drag, startPoint x: 910, startPoint y: 523, endPoint x: 954, endPoint y: 523, distance: 44.1
click at [910, 523] on span "Save & Exit" at bounding box center [915, 523] width 41 height 13
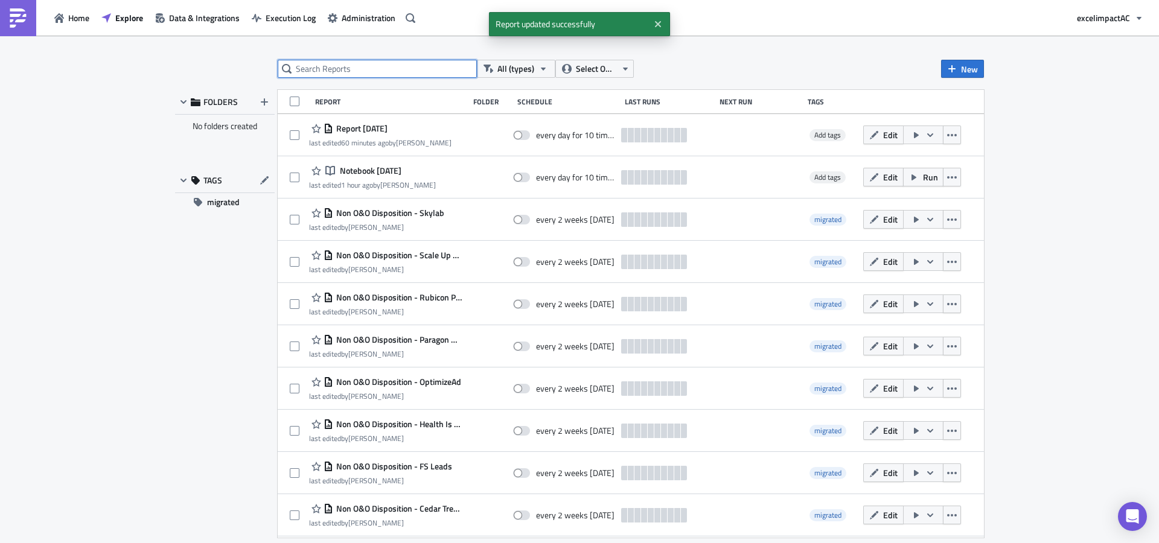
click at [373, 68] on input "text" at bounding box center [377, 69] width 199 height 18
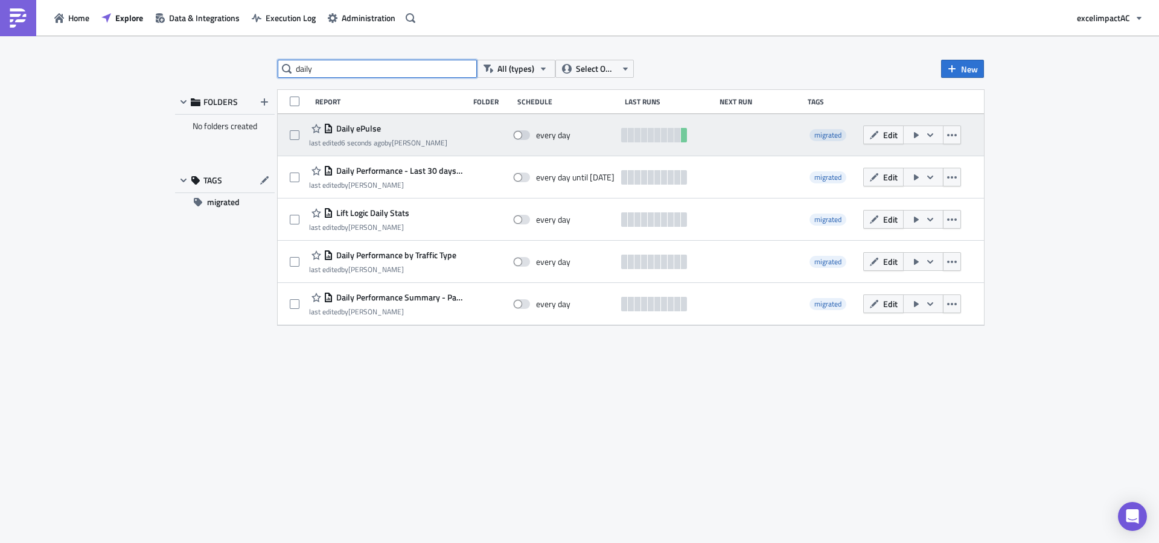
type input "daily"
click at [932, 138] on icon "button" at bounding box center [930, 135] width 10 height 10
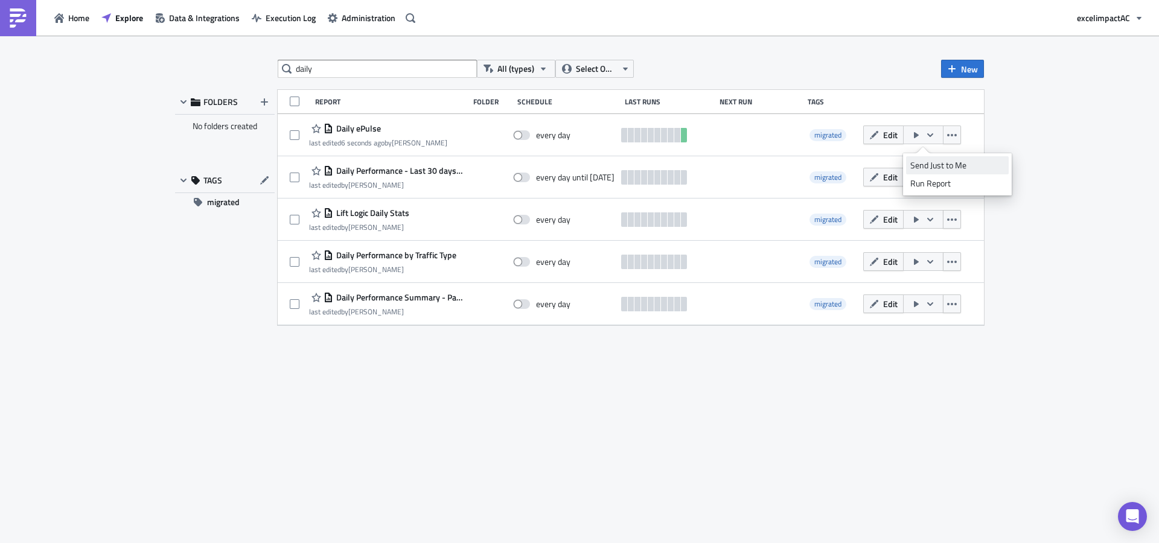
click at [940, 165] on div "Send Just to Me" at bounding box center [957, 165] width 94 height 12
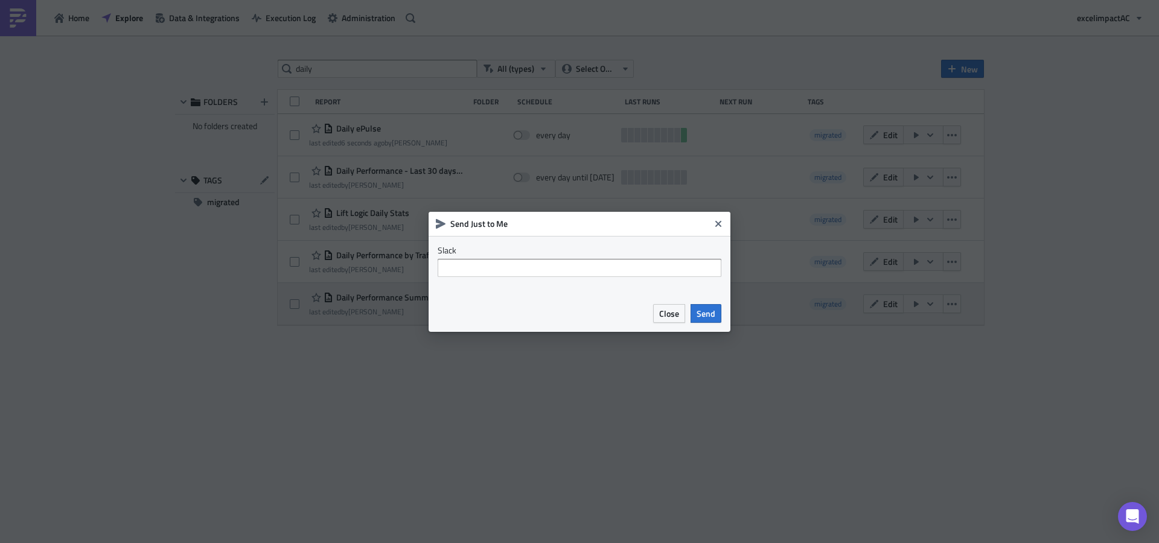
click at [713, 310] on span "Send" at bounding box center [706, 313] width 19 height 13
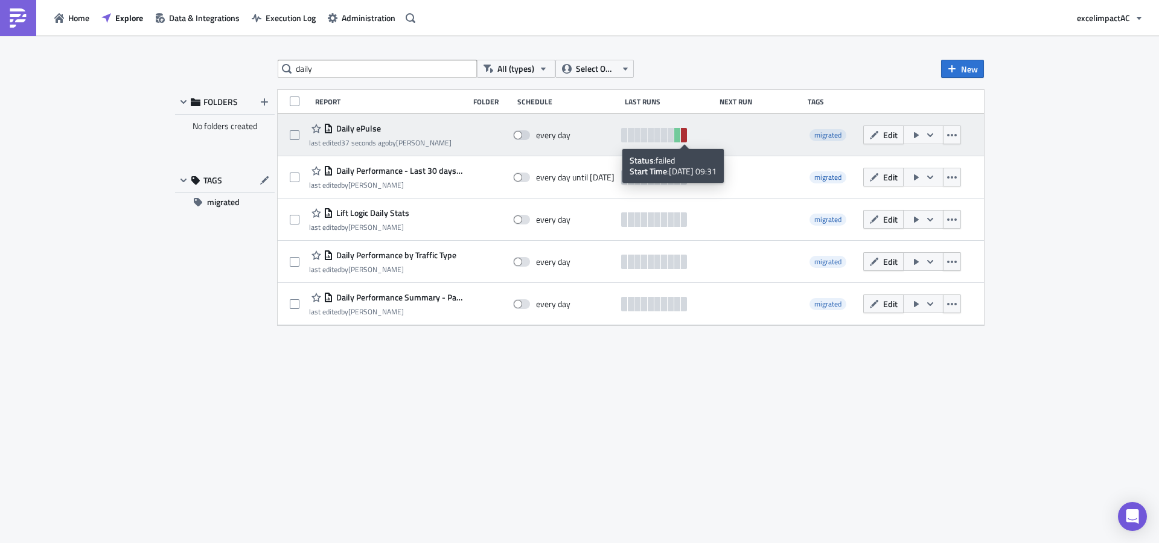
click at [683, 136] on link at bounding box center [684, 135] width 6 height 14
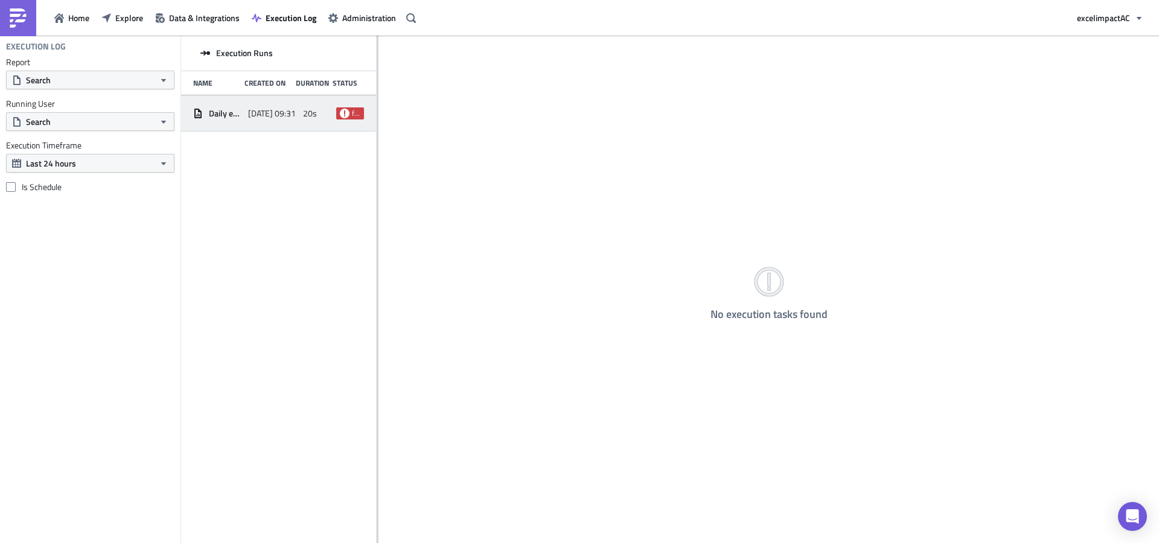
click at [348, 114] on icon at bounding box center [345, 113] width 10 height 10
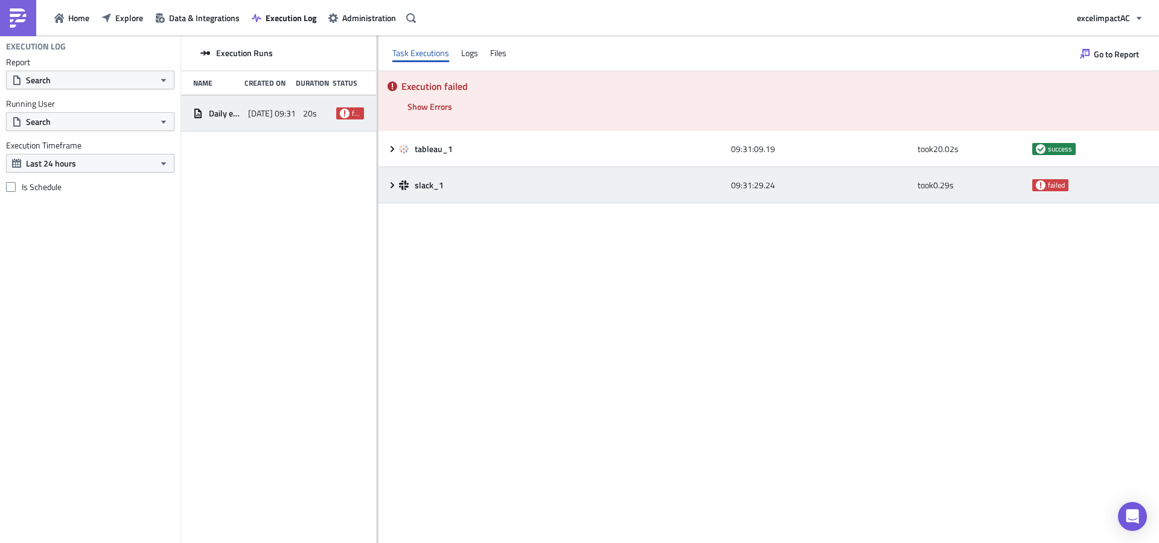
click at [1056, 187] on span "failed" at bounding box center [1056, 185] width 17 height 10
